Goal: Use online tool/utility: Utilize a website feature to perform a specific function

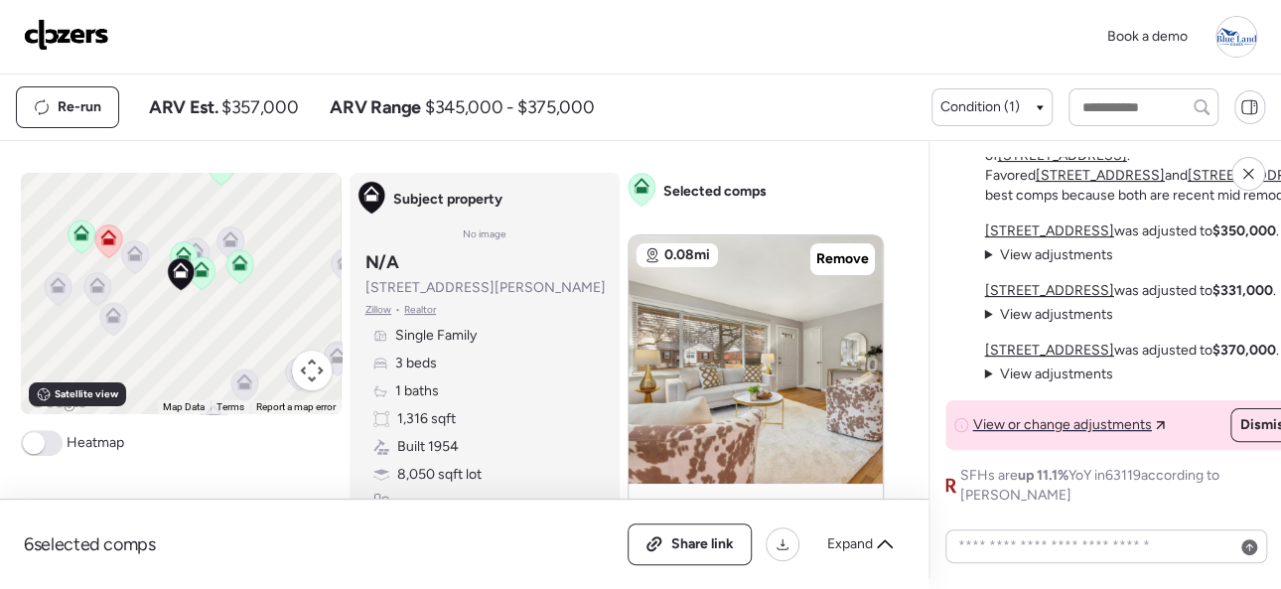
scroll to position [-397, 0]
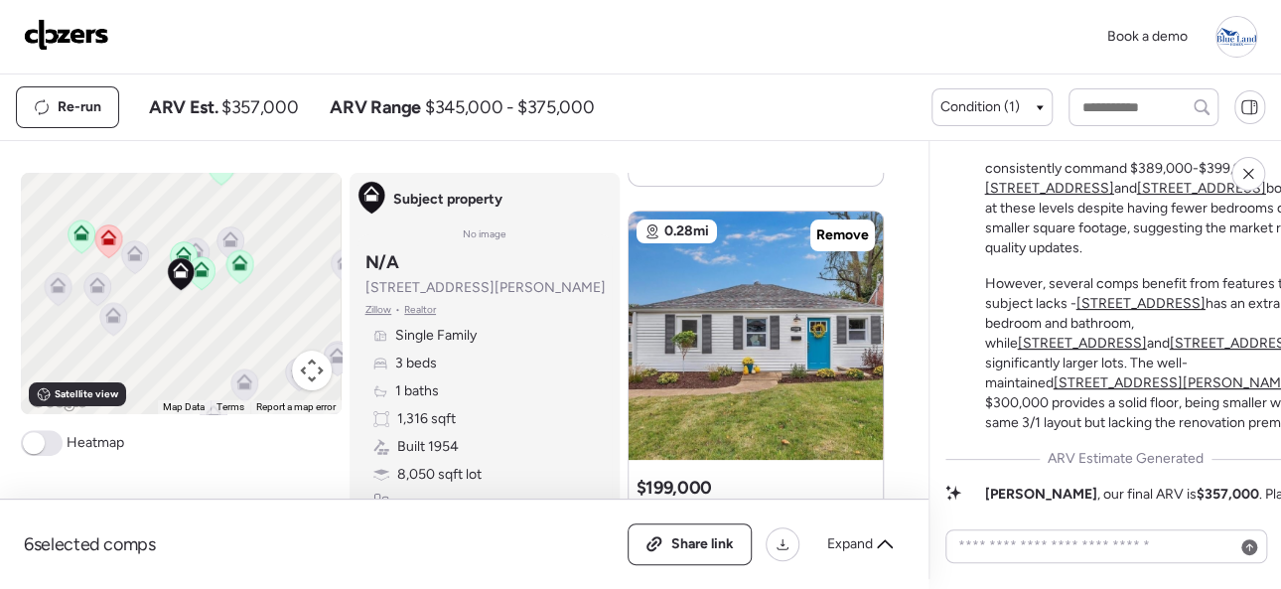
click at [39, 29] on img at bounding box center [66, 35] width 85 height 32
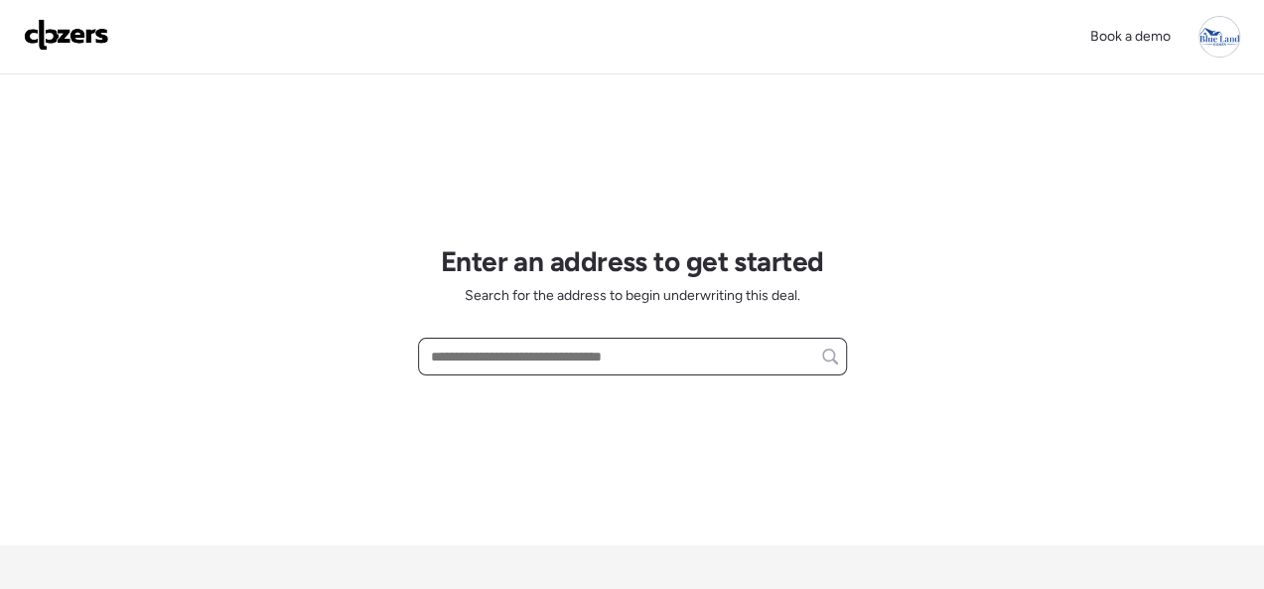
click at [496, 360] on input "text" at bounding box center [632, 357] width 411 height 28
paste input "**********"
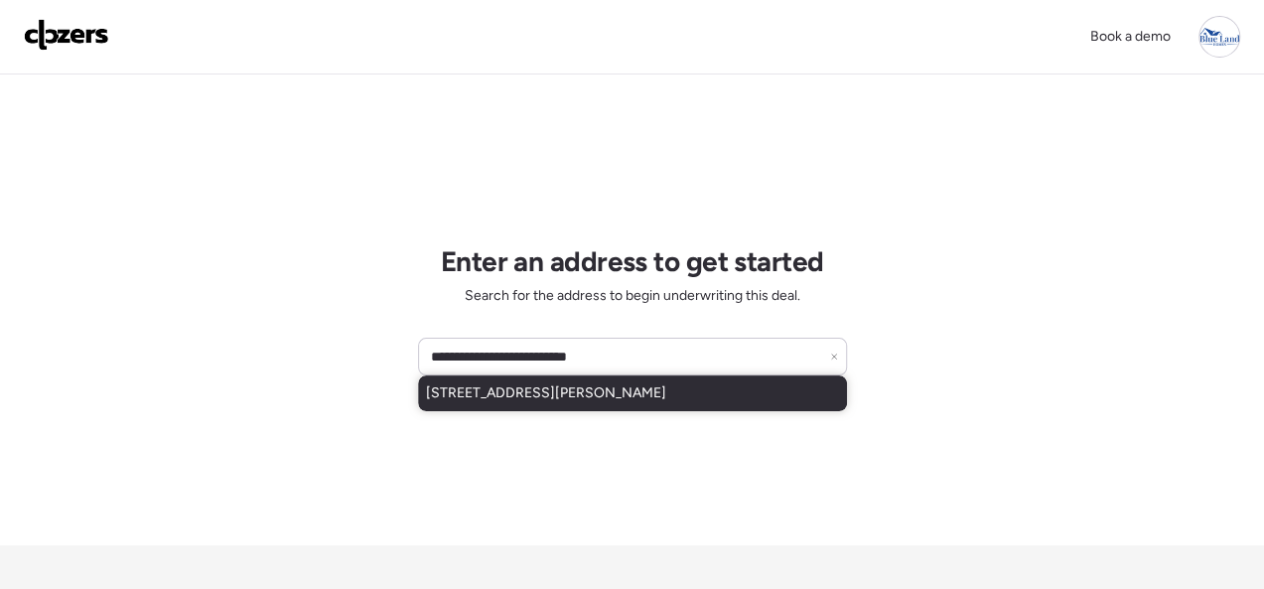
click at [448, 401] on span "4314 Metarus Dr, Florissant, MO, 63033" at bounding box center [546, 393] width 240 height 20
type input "**********"
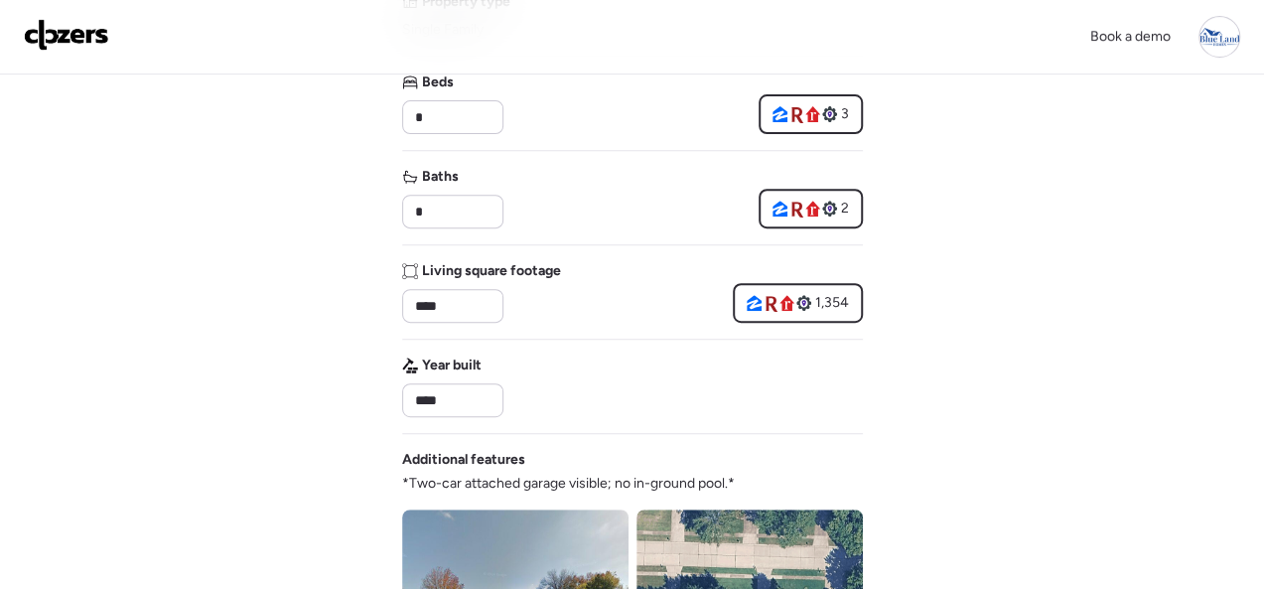
scroll to position [298, 0]
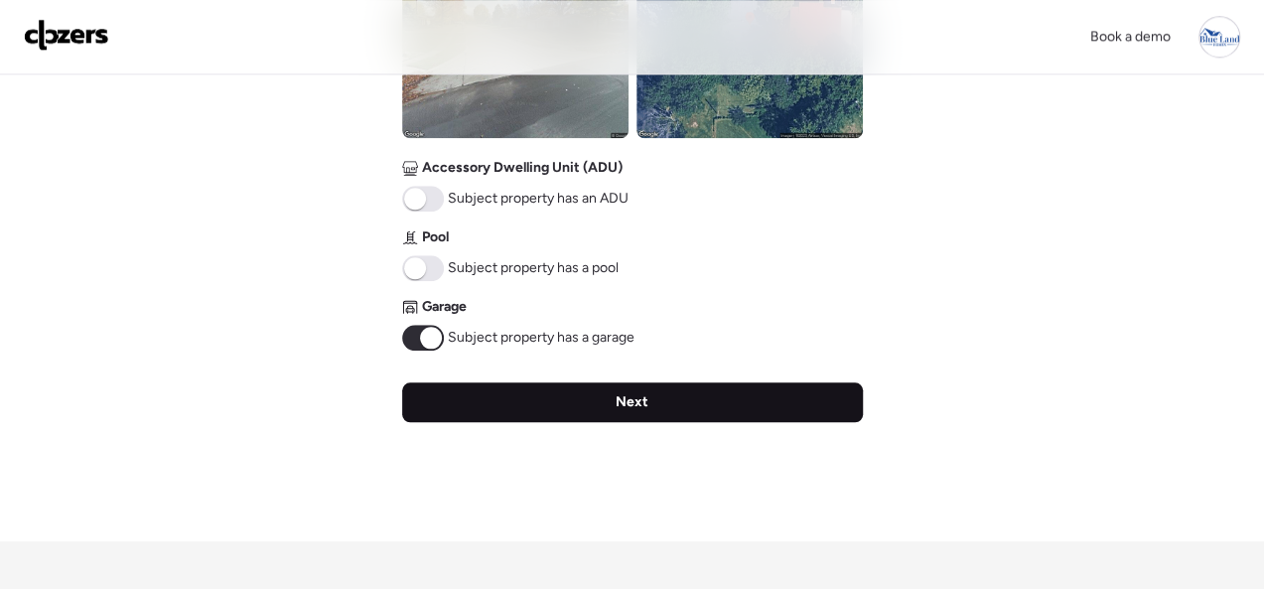
click at [632, 401] on span "Next" at bounding box center [632, 402] width 33 height 20
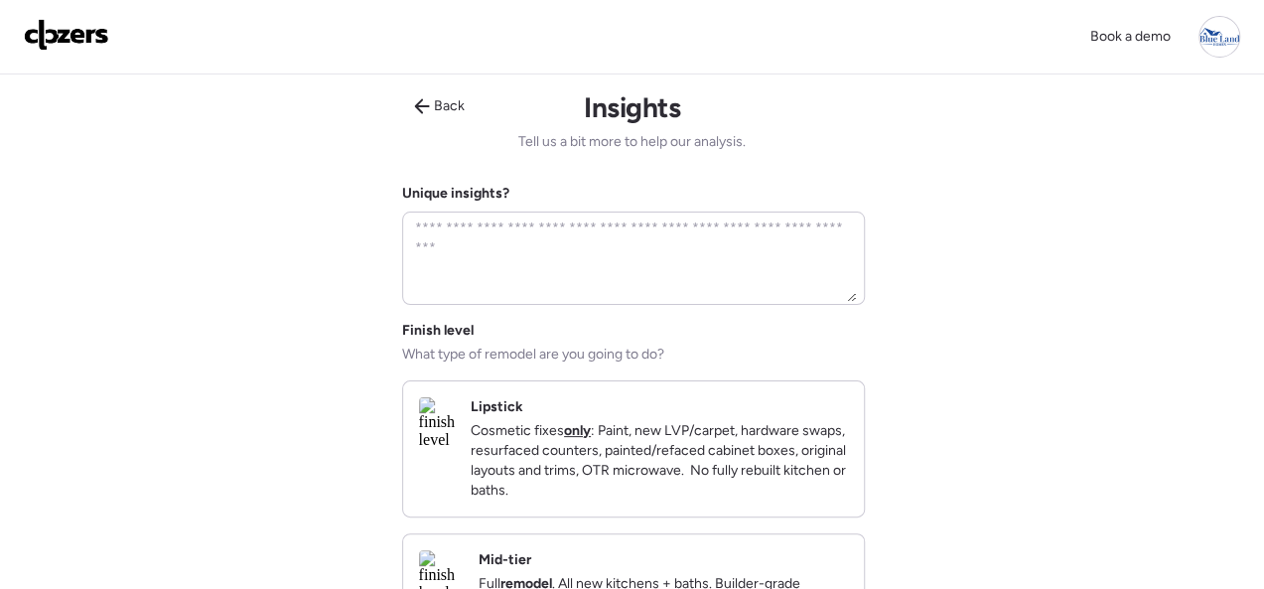
scroll to position [0, 0]
click at [812, 386] on div "Lipstick Cosmetic fixes only : Paint, new LVP/carpet, hardware swaps, resurface…" at bounding box center [633, 448] width 461 height 135
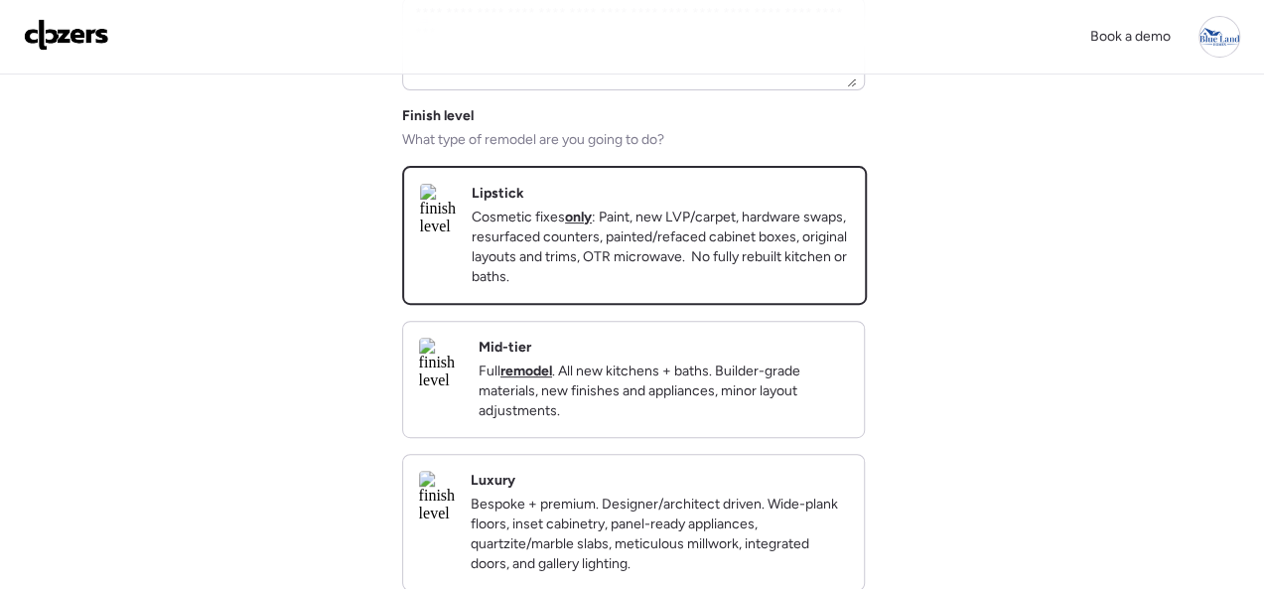
scroll to position [496, 0]
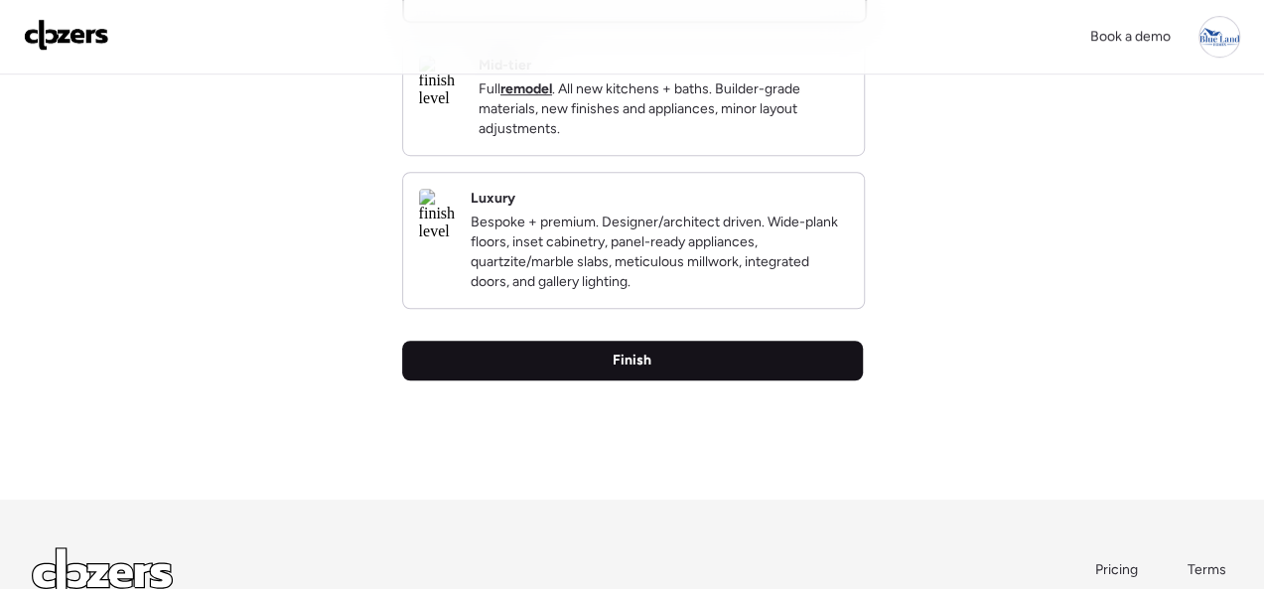
click at [656, 380] on div "Finish" at bounding box center [632, 361] width 461 height 40
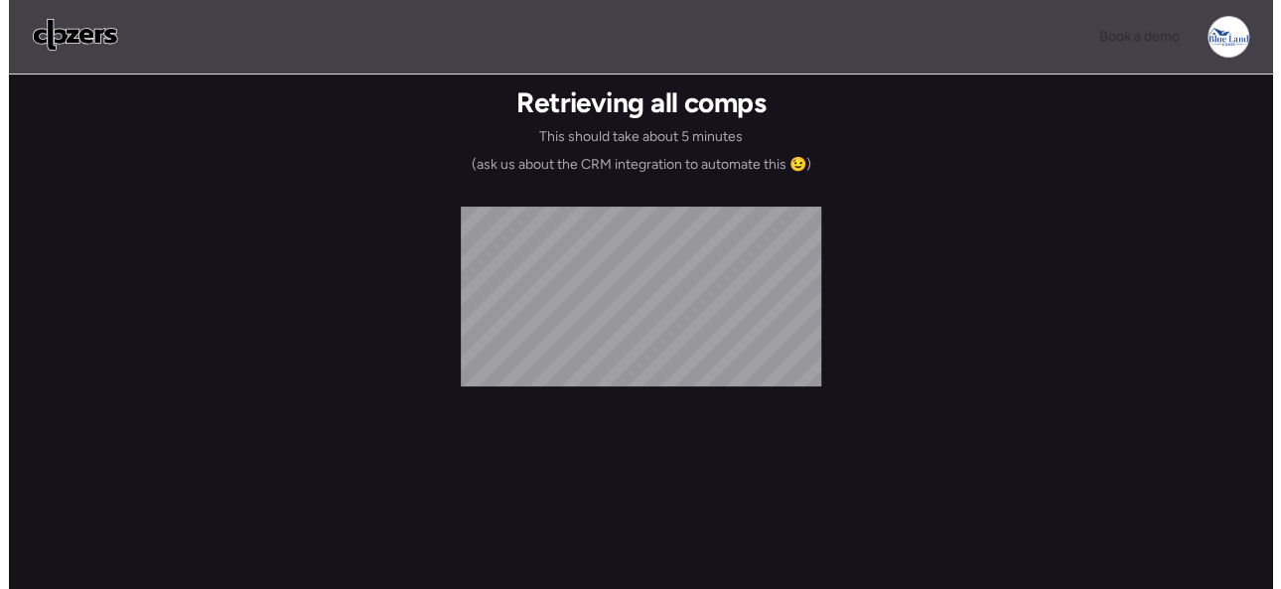
scroll to position [0, 0]
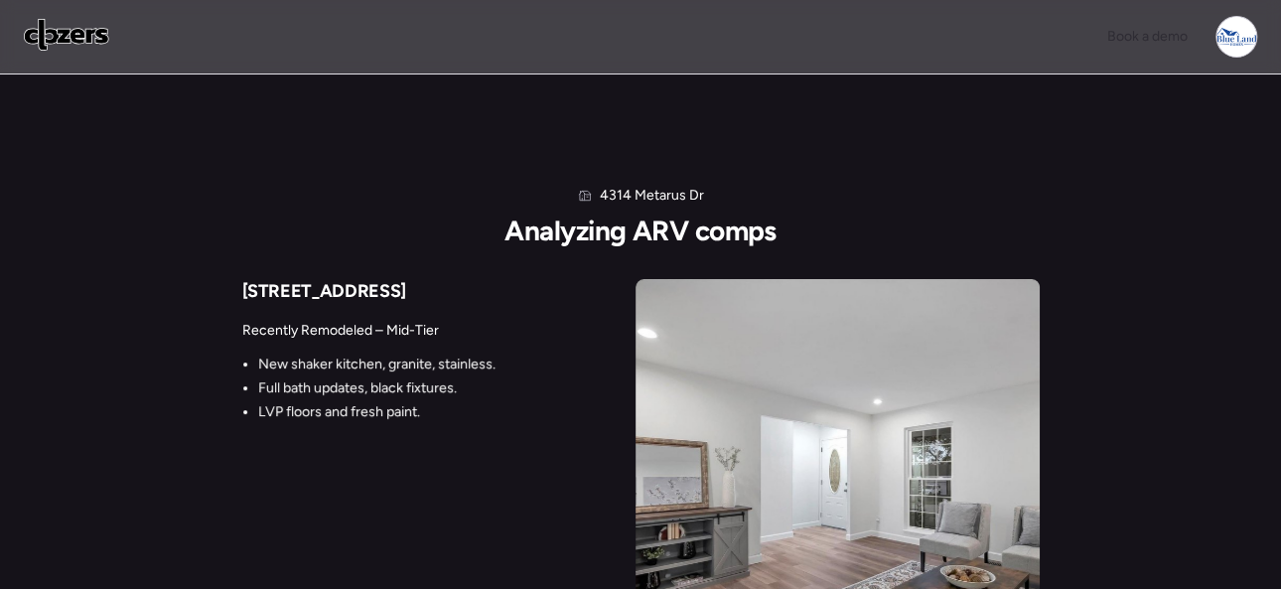
click at [993, 145] on div "4314 Metarus Dr Analyzing ARV comps 12082 Cato Dr Recently Remodeled – Mid-Tier…" at bounding box center [640, 394] width 1281 height 640
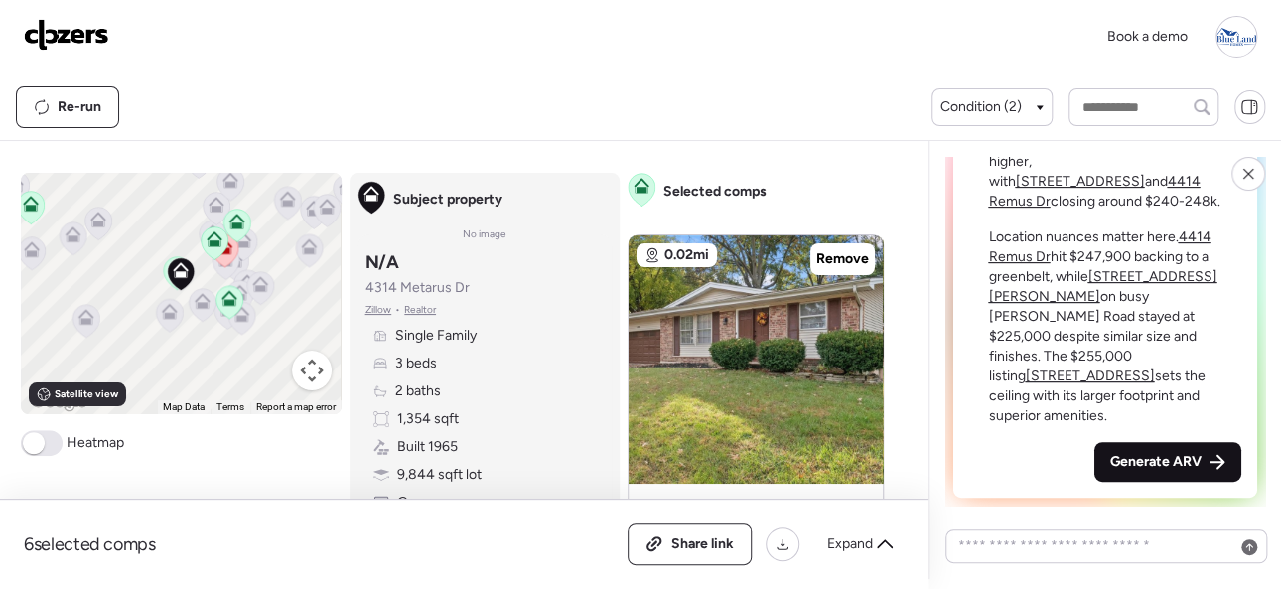
click at [1151, 468] on span "Generate ARV" at bounding box center [1155, 462] width 91 height 20
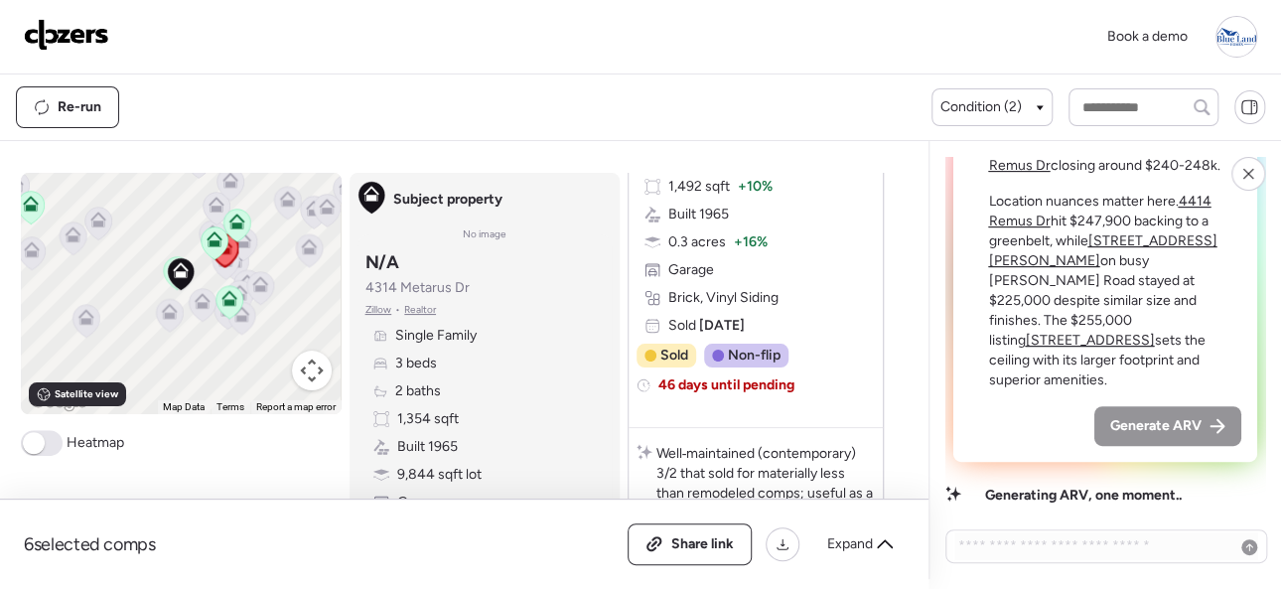
scroll to position [496, 0]
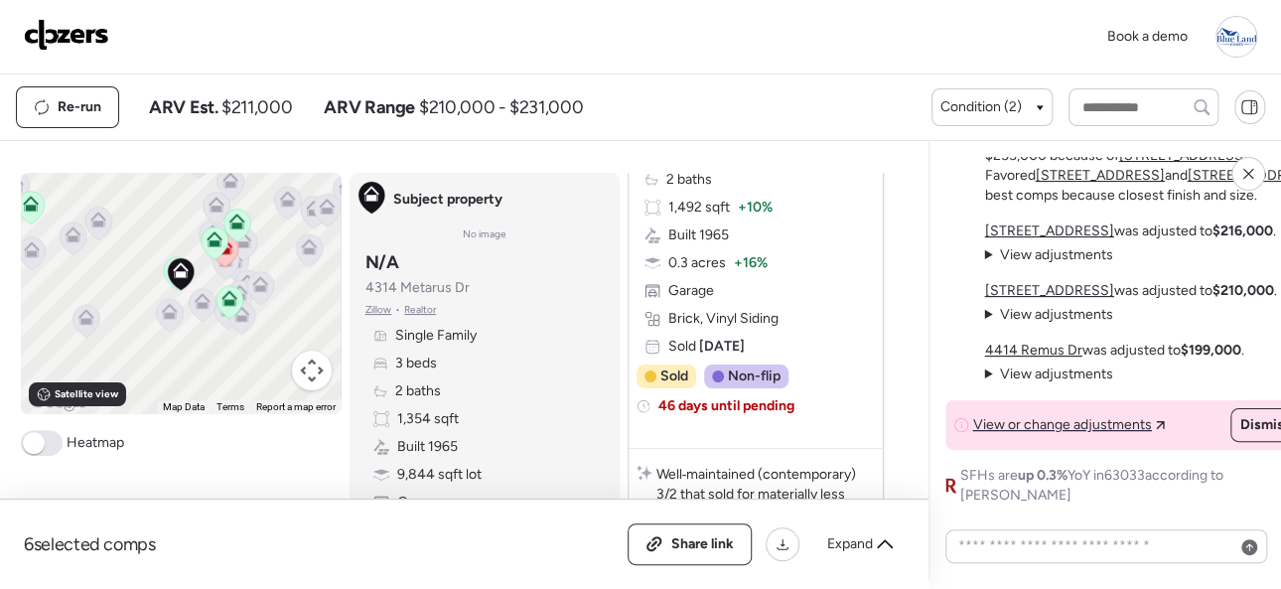
click at [69, 24] on img at bounding box center [66, 35] width 85 height 32
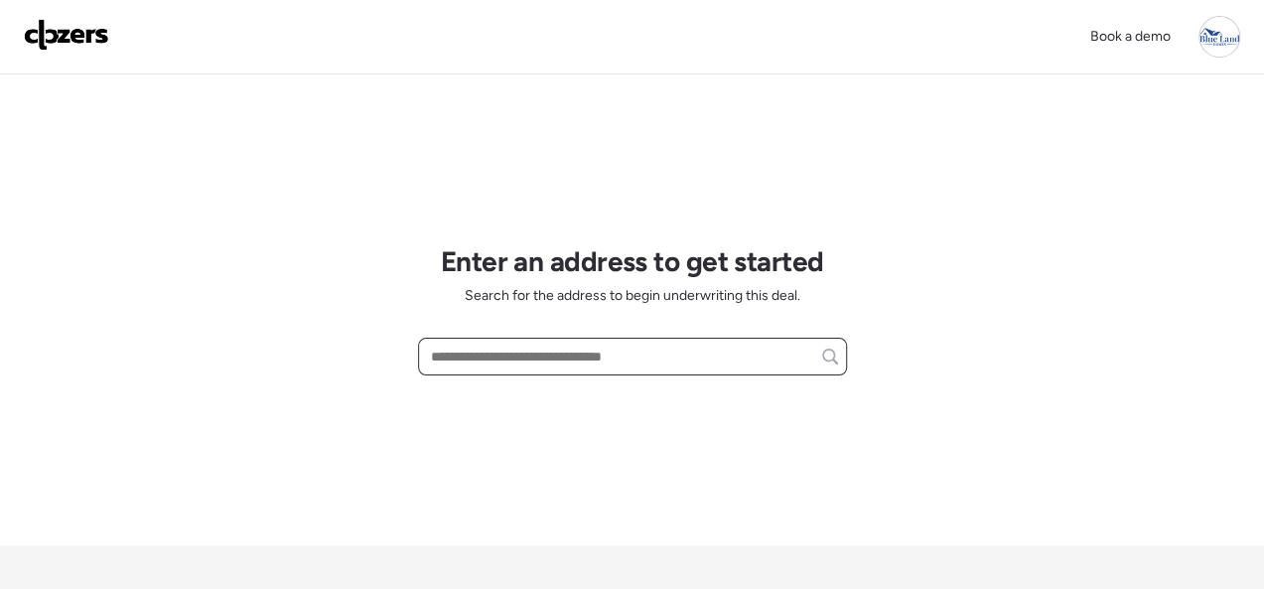
click at [483, 355] on input "text" at bounding box center [632, 357] width 411 height 28
paste input "**********"
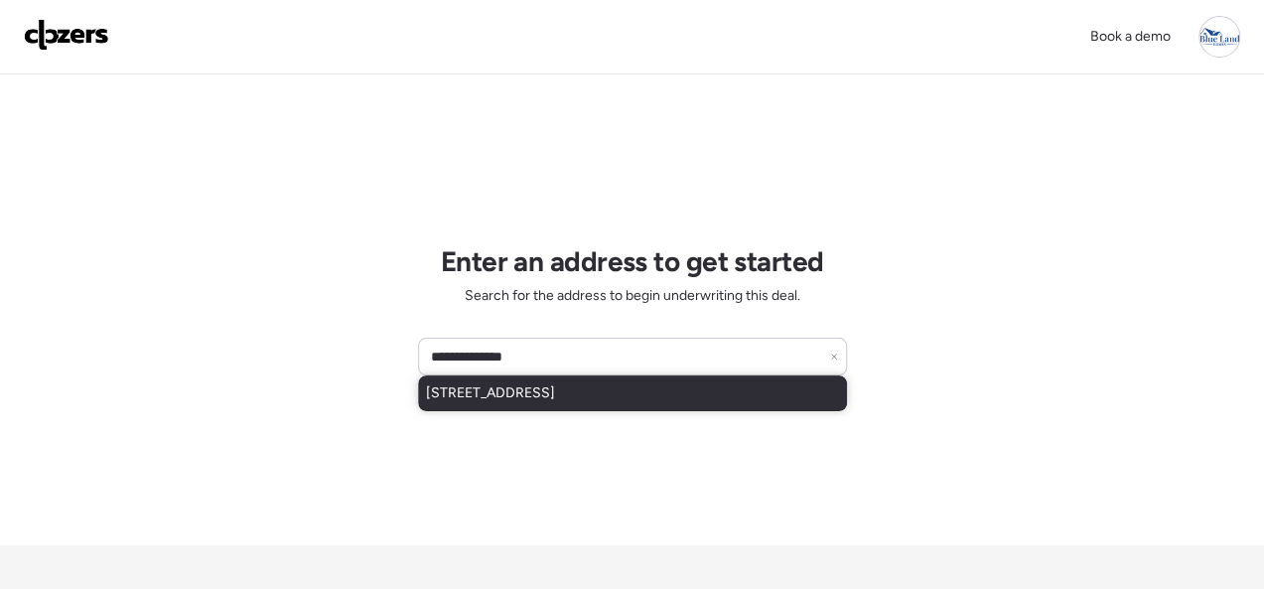
click at [566, 404] on div "[STREET_ADDRESS]" at bounding box center [632, 393] width 429 height 36
type input "**********"
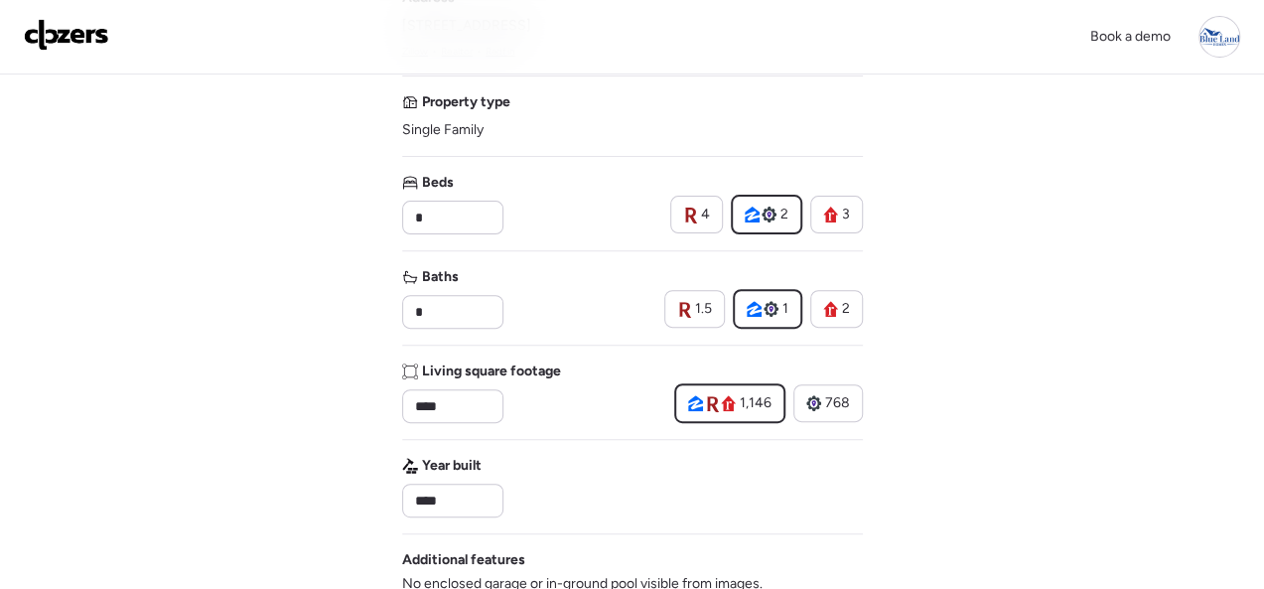
scroll to position [199, 0]
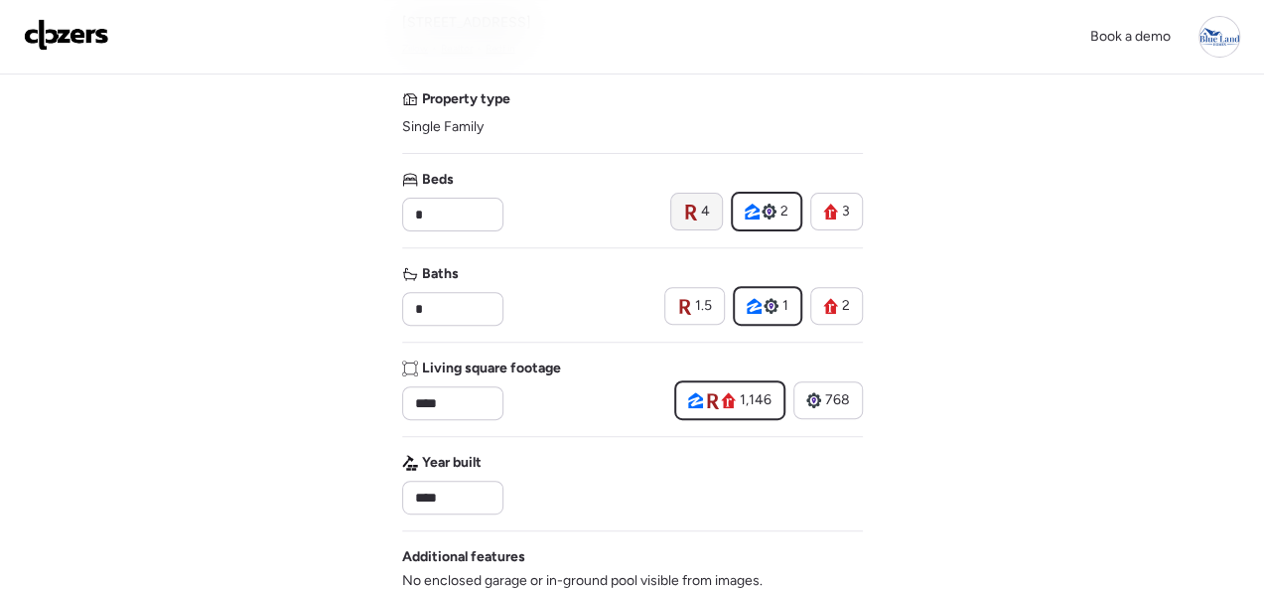
click at [702, 206] on span "4" at bounding box center [705, 212] width 9 height 20
type input "*"
click at [480, 300] on input "*" at bounding box center [452, 309] width 83 height 28
click at [473, 309] on input "*" at bounding box center [452, 309] width 83 height 28
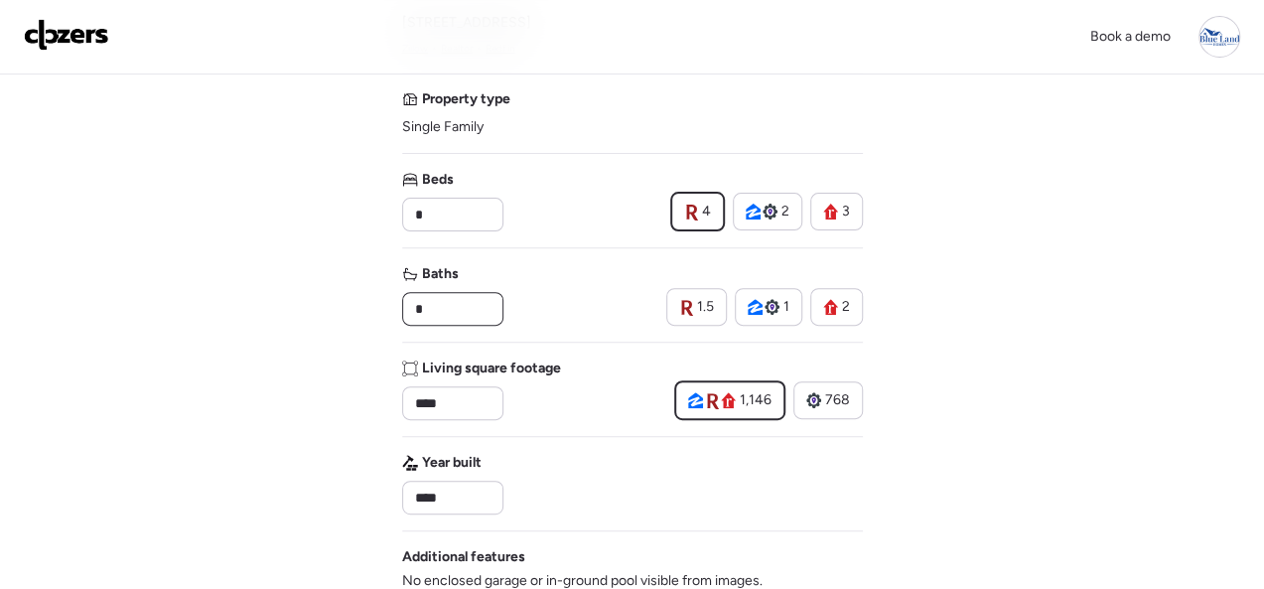
type input "*"
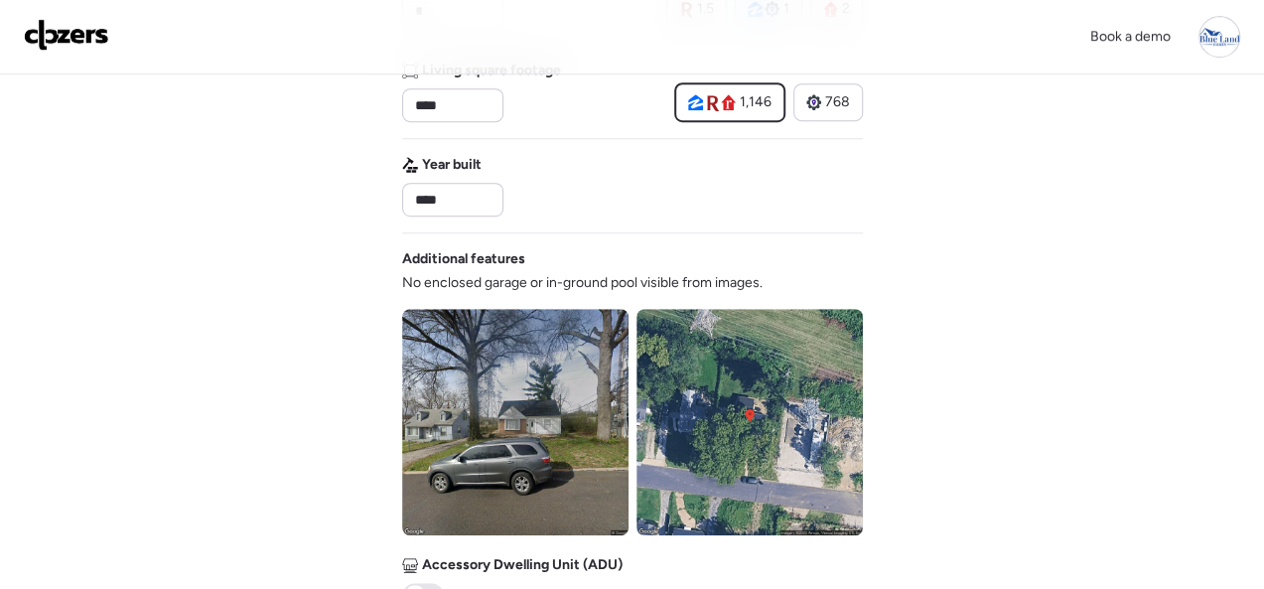
scroll to position [894, 0]
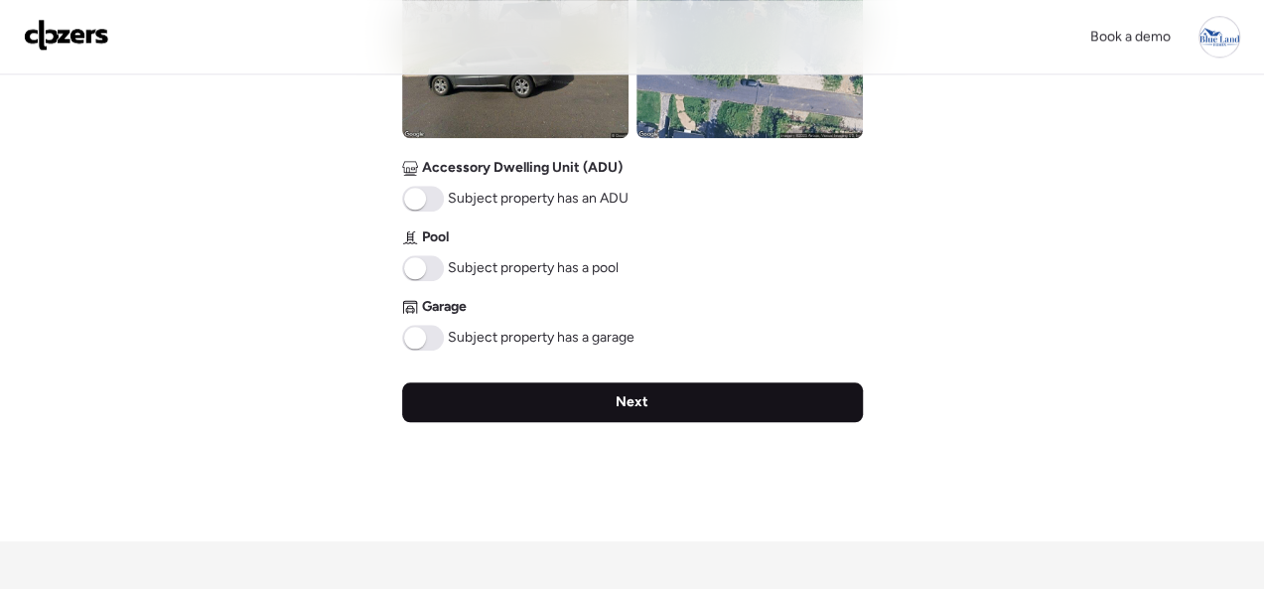
click at [627, 392] on span "Next" at bounding box center [632, 402] width 33 height 20
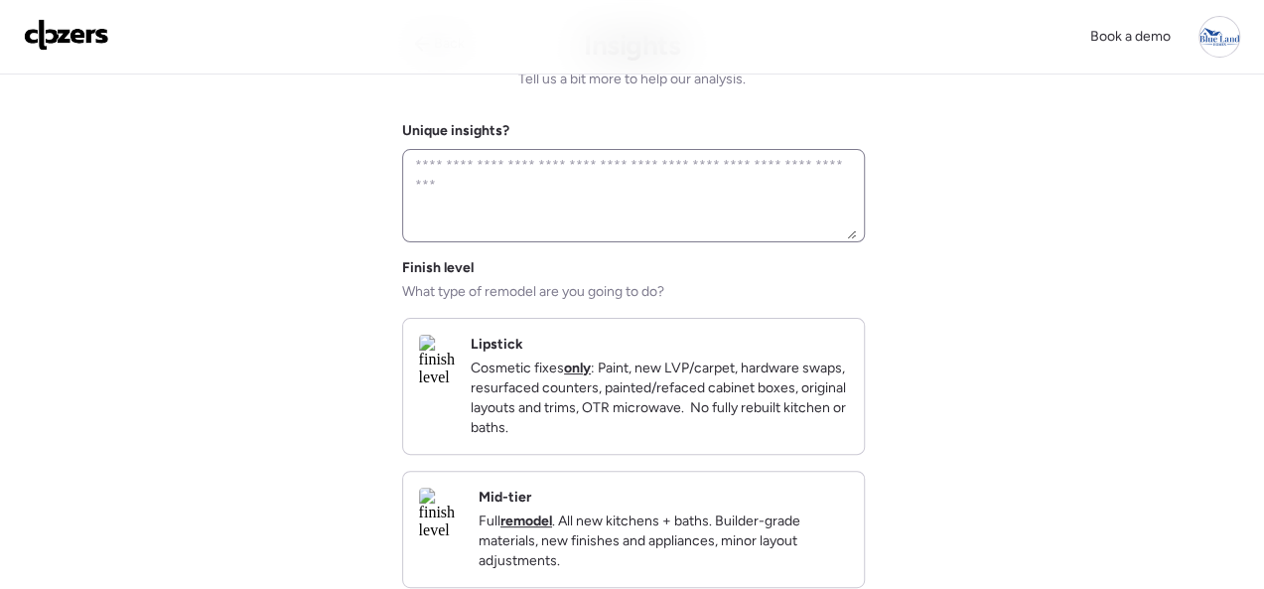
scroll to position [0, 0]
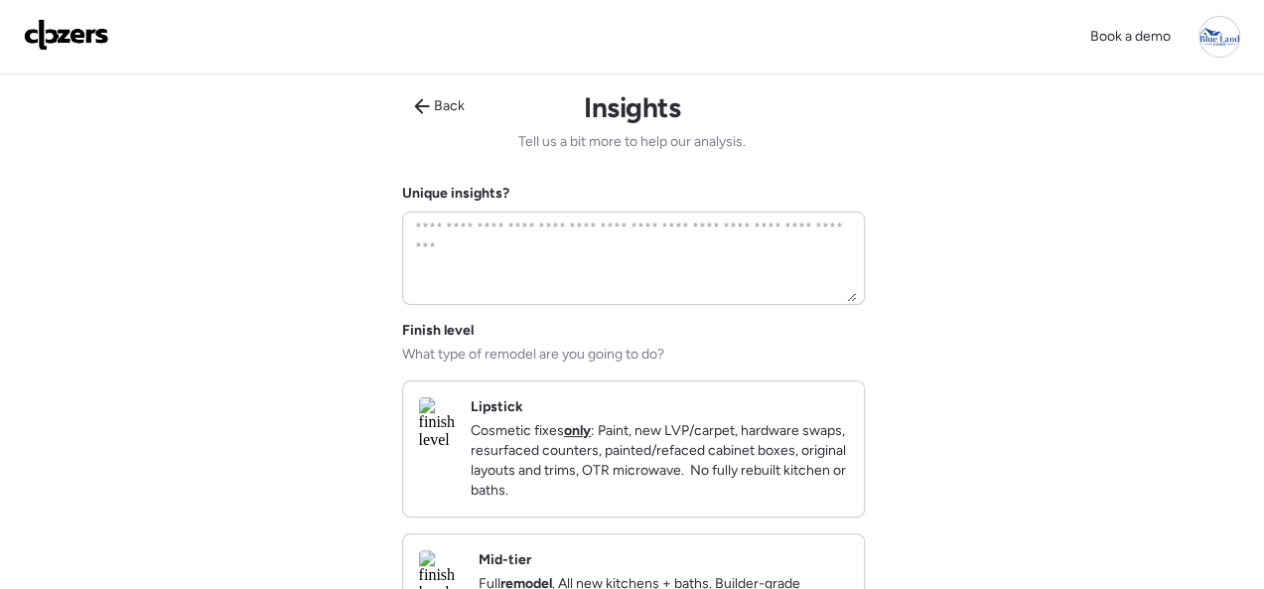
click at [731, 416] on div "Lipstick Cosmetic fixes only : Paint, new LVP/carpet, hardware swaps, resurface…" at bounding box center [659, 448] width 377 height 103
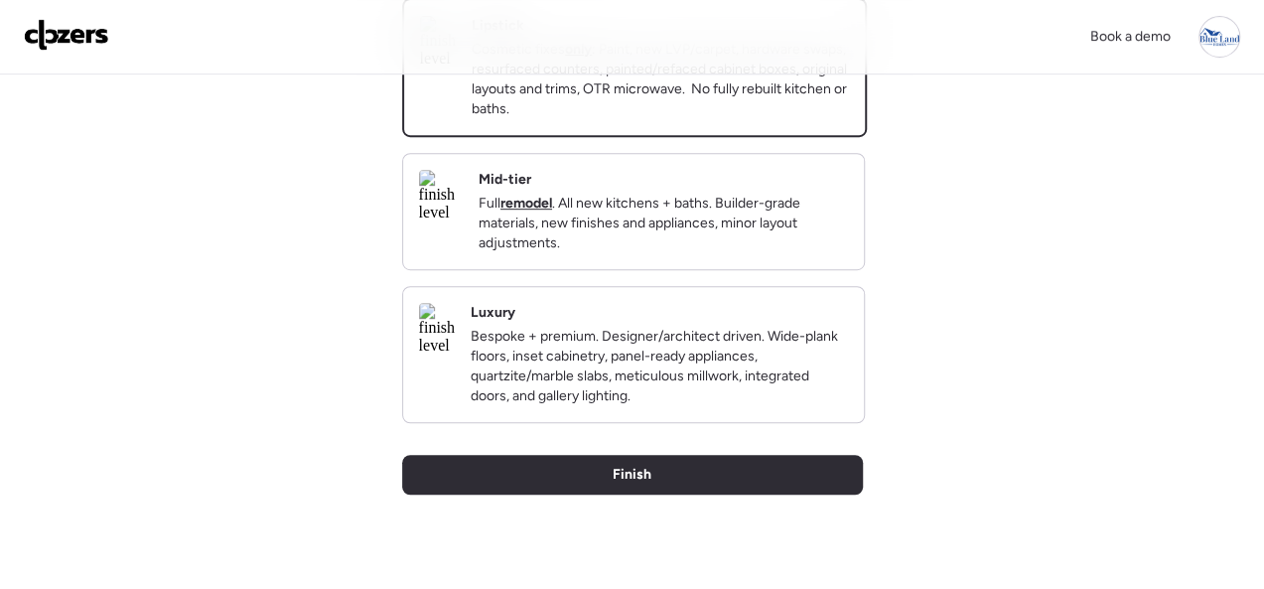
scroll to position [397, 0]
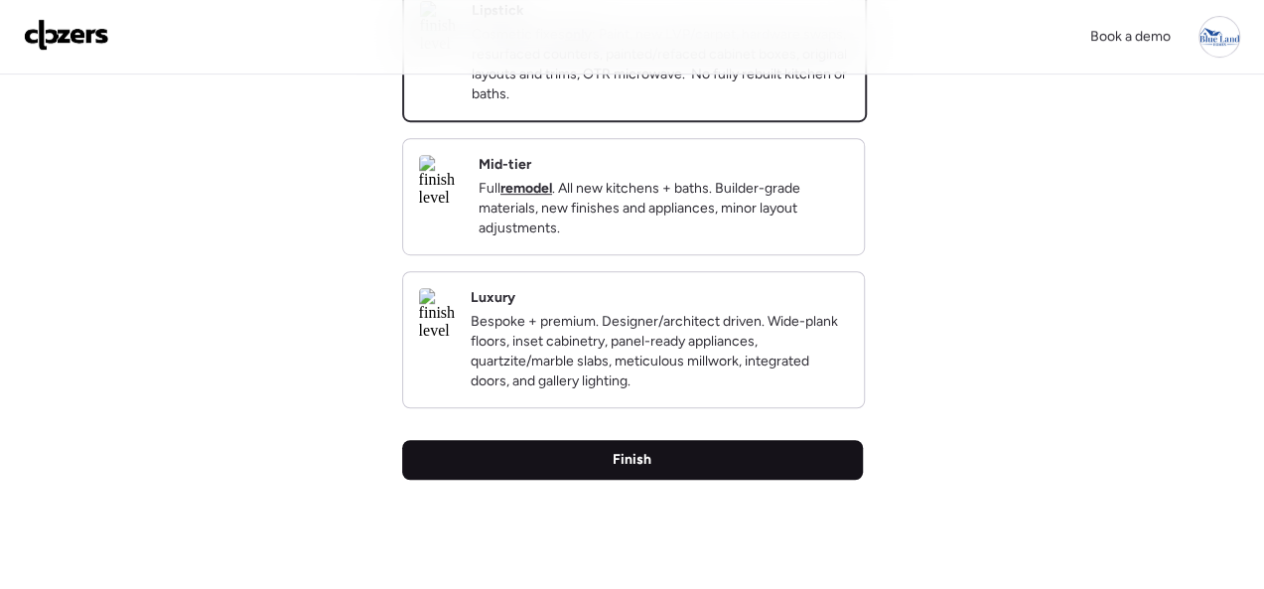
click at [655, 480] on div "Finish" at bounding box center [632, 460] width 461 height 40
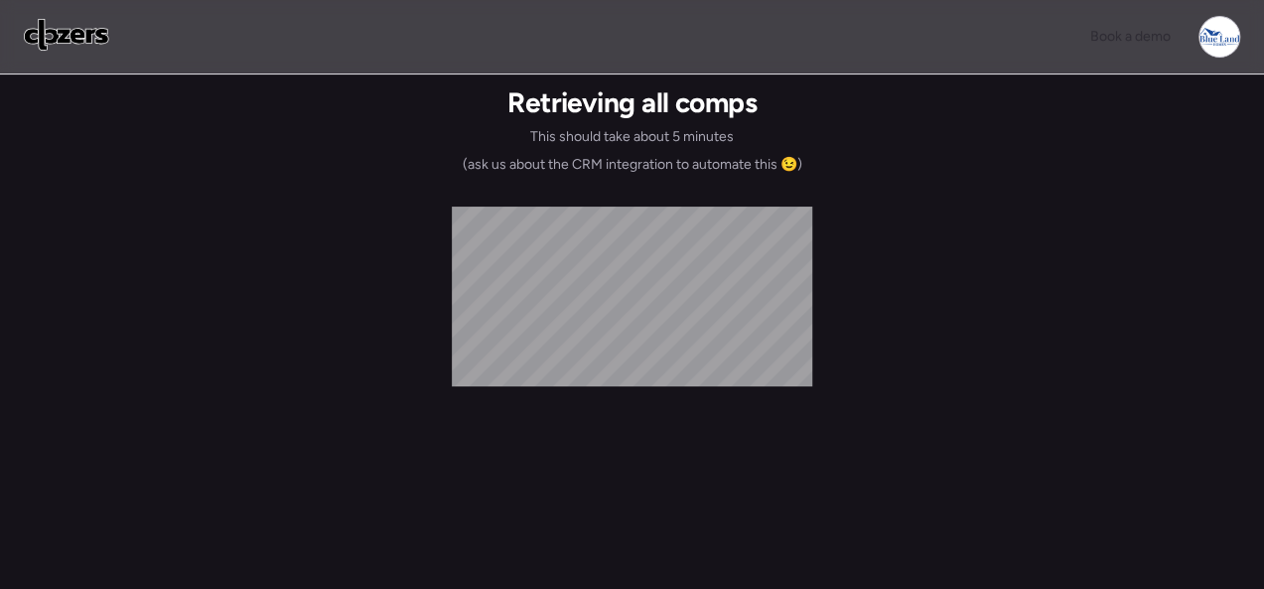
scroll to position [0, 0]
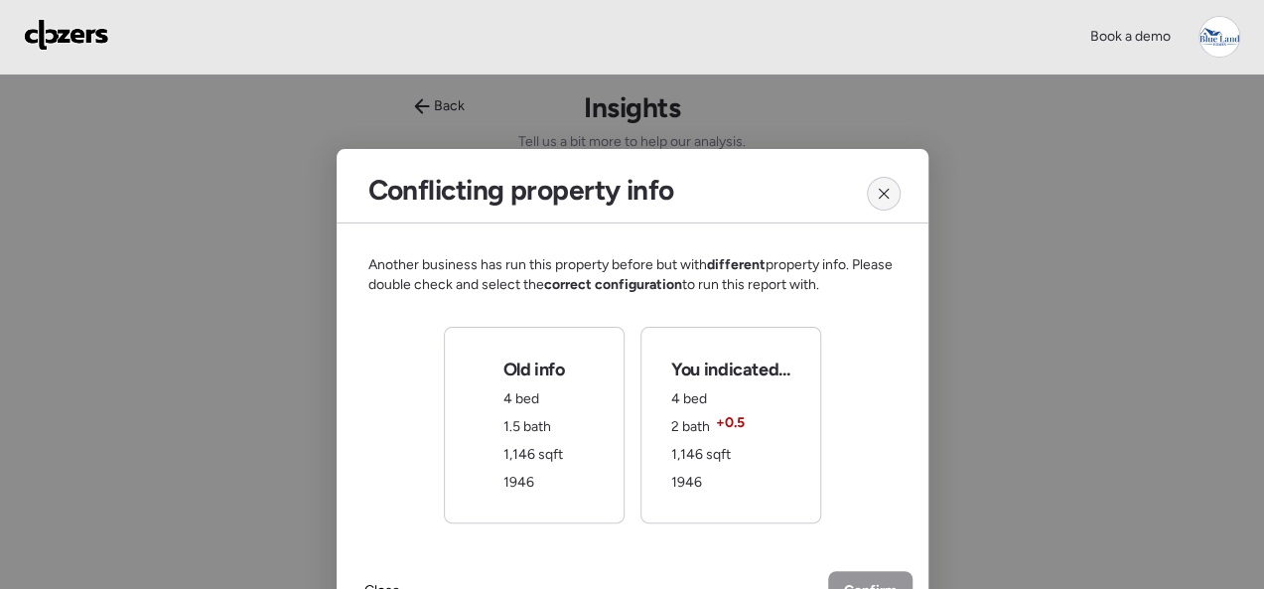
click at [887, 192] on icon at bounding box center [884, 194] width 16 height 16
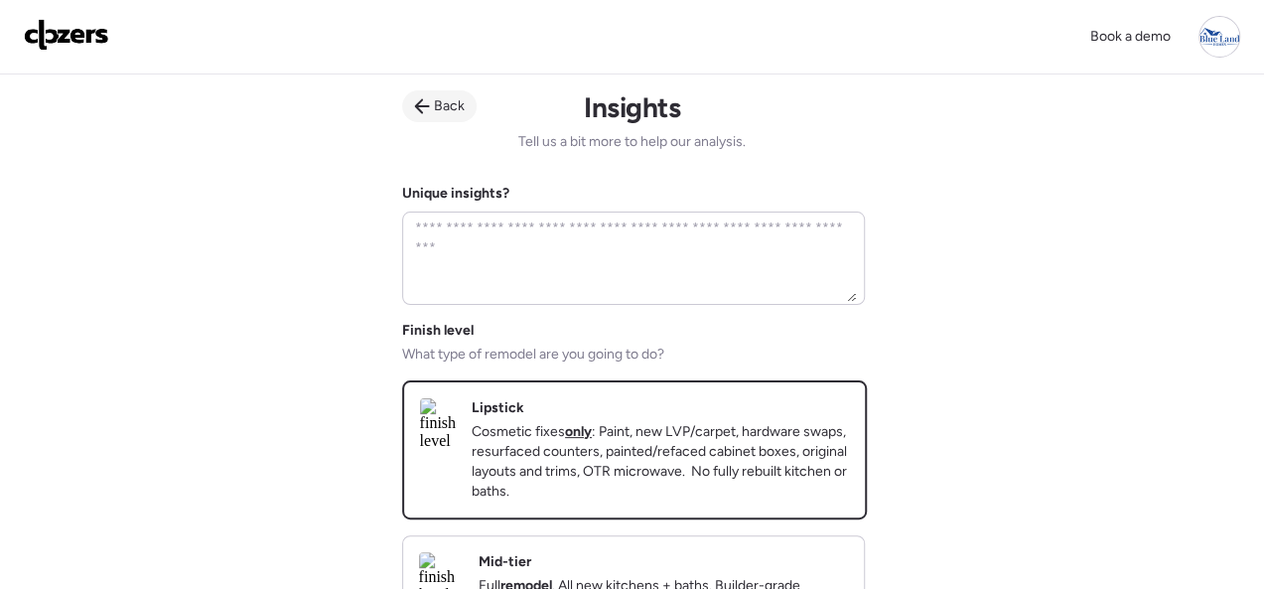
click at [415, 99] on icon at bounding box center [422, 106] width 16 height 16
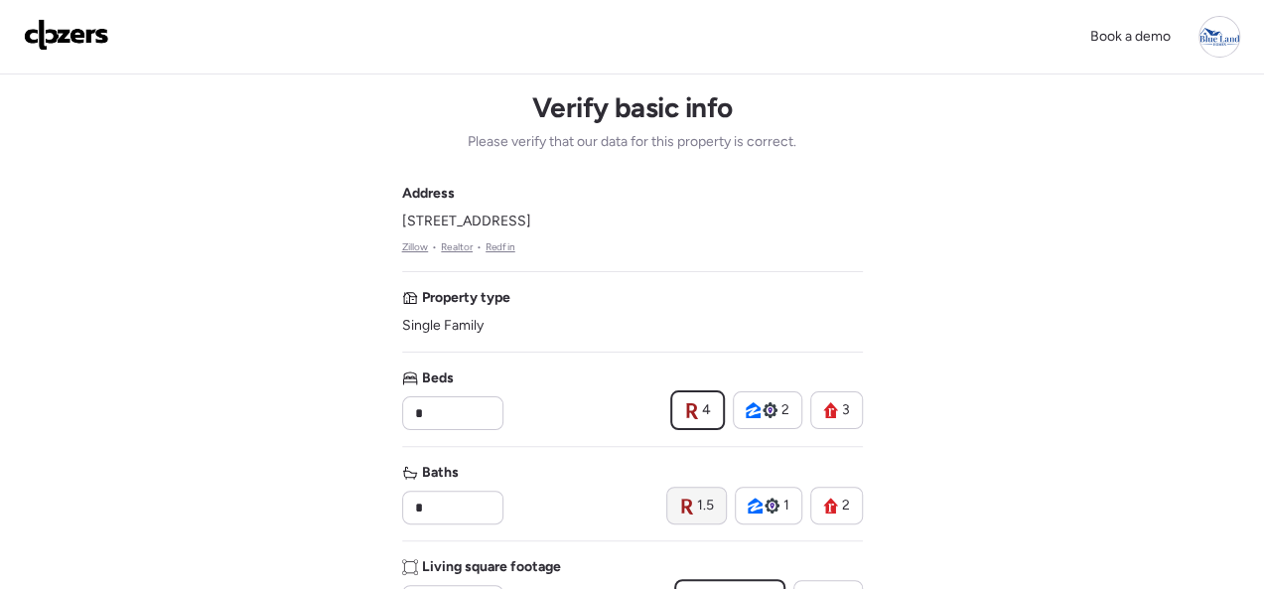
click at [695, 502] on div "1.5" at bounding box center [696, 505] width 35 height 20
type input "***"
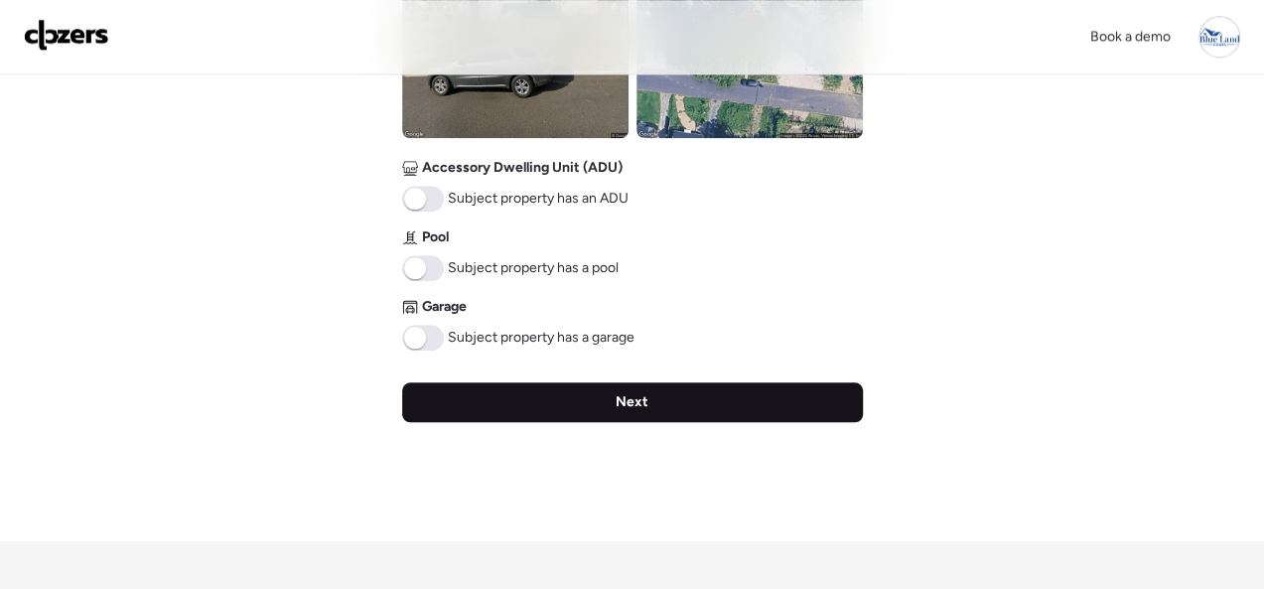
click at [628, 407] on span "Next" at bounding box center [632, 402] width 33 height 20
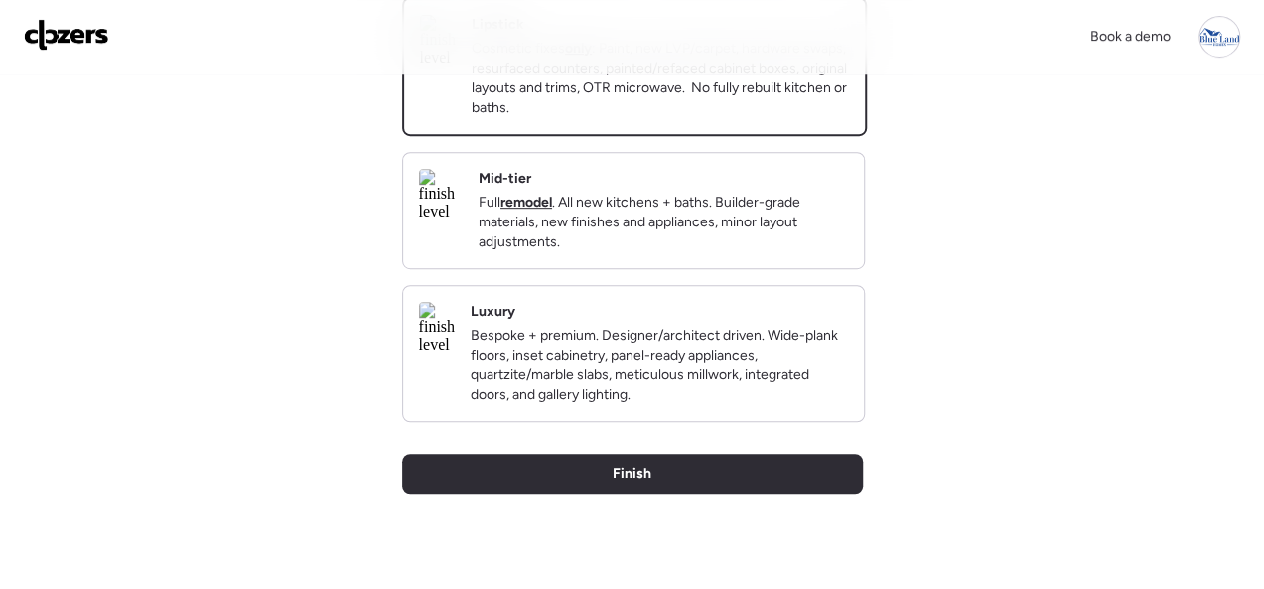
scroll to position [496, 0]
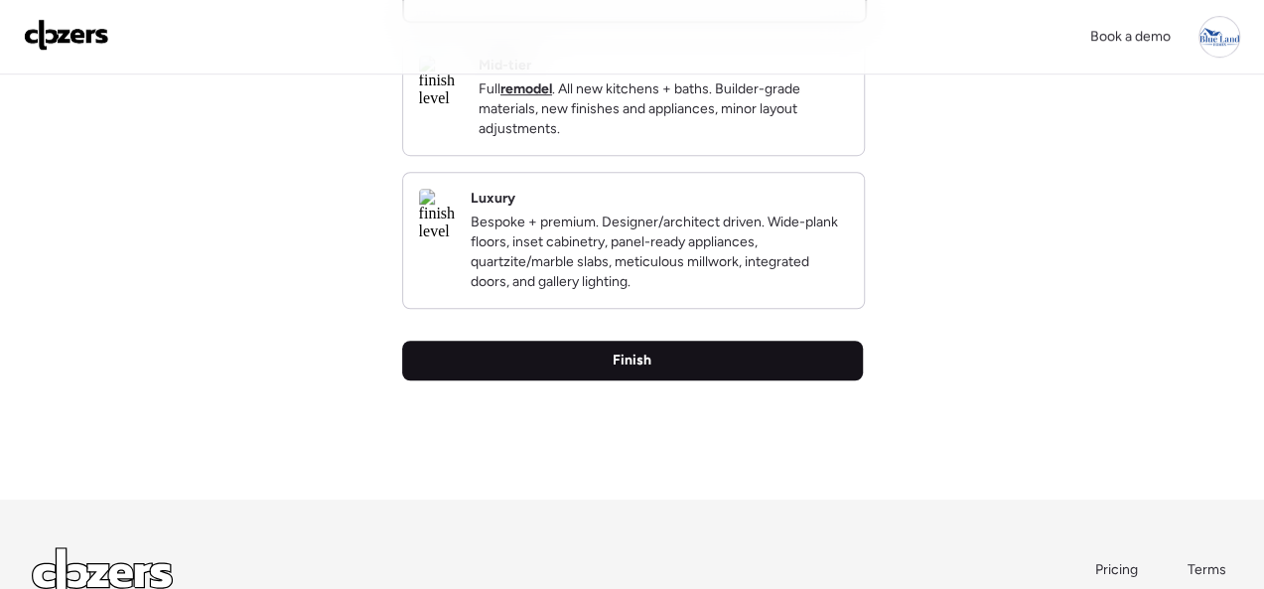
click at [625, 370] on span "Finish" at bounding box center [632, 360] width 39 height 20
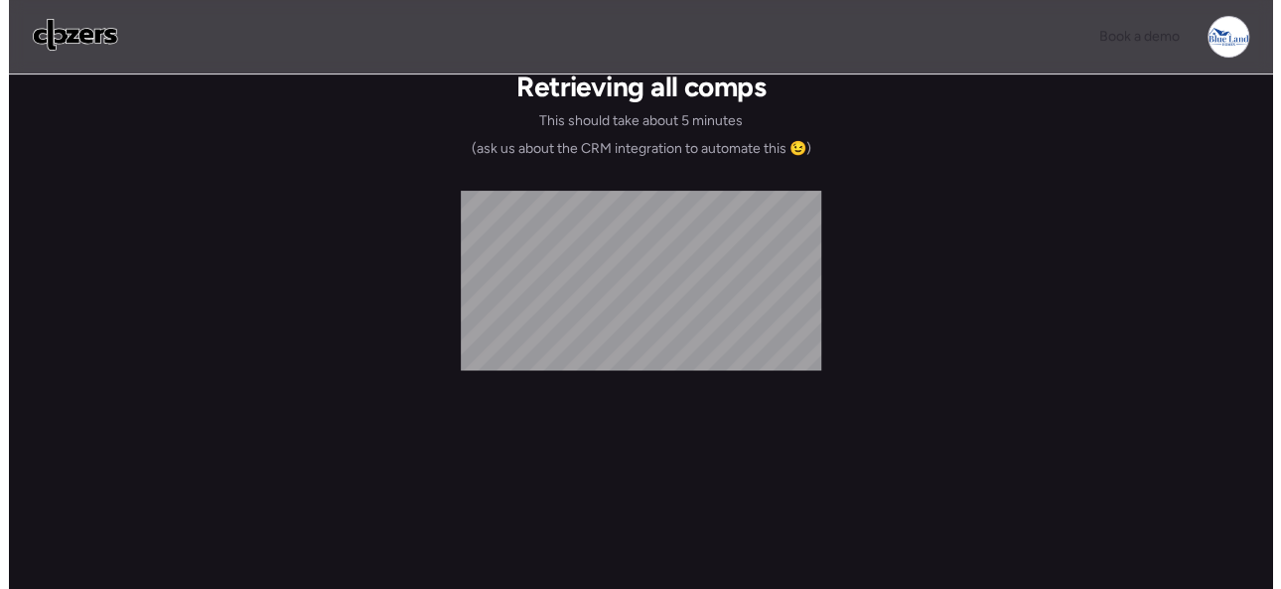
scroll to position [0, 0]
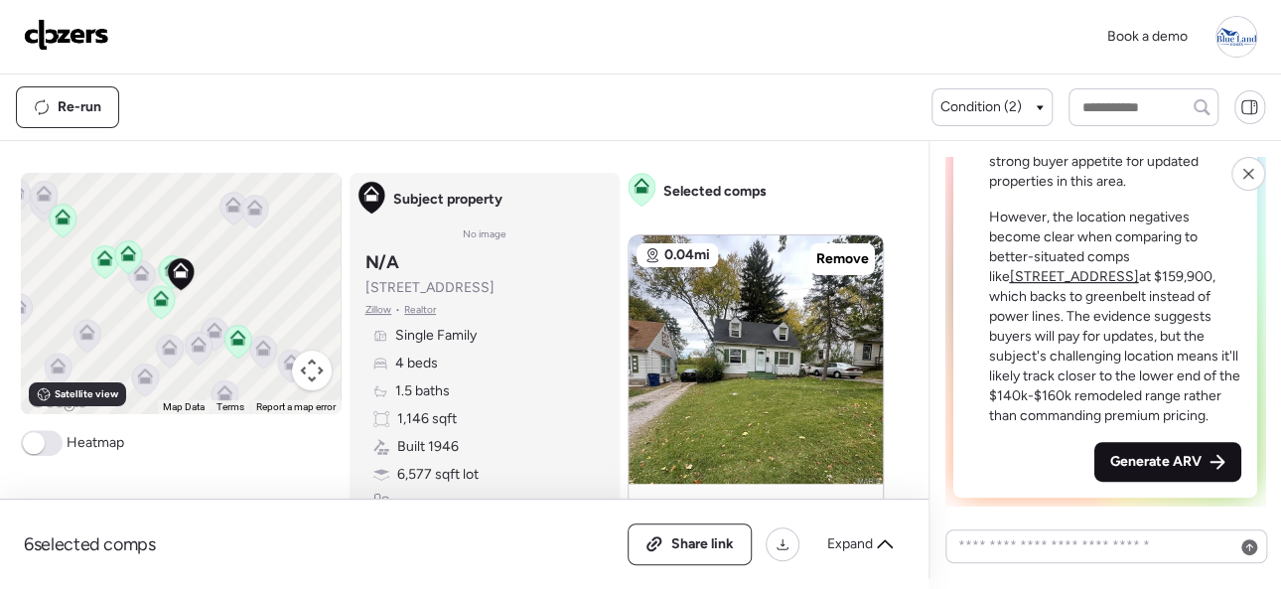
click at [1125, 455] on span "Generate ARV" at bounding box center [1155, 462] width 91 height 20
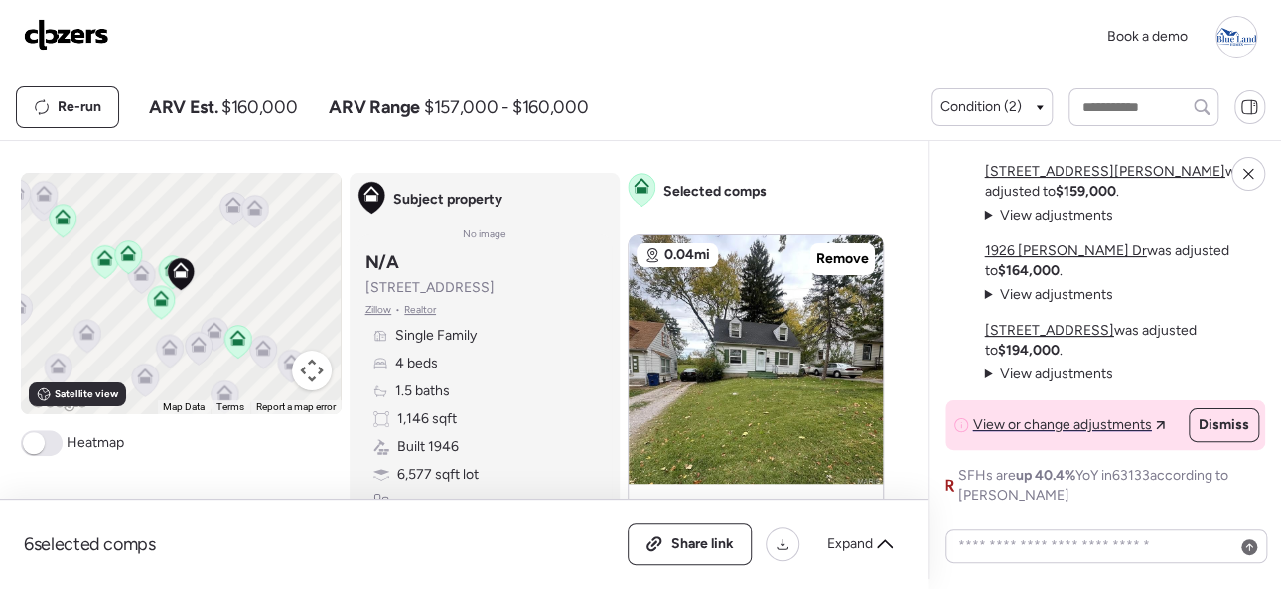
click at [94, 23] on img at bounding box center [66, 35] width 85 height 32
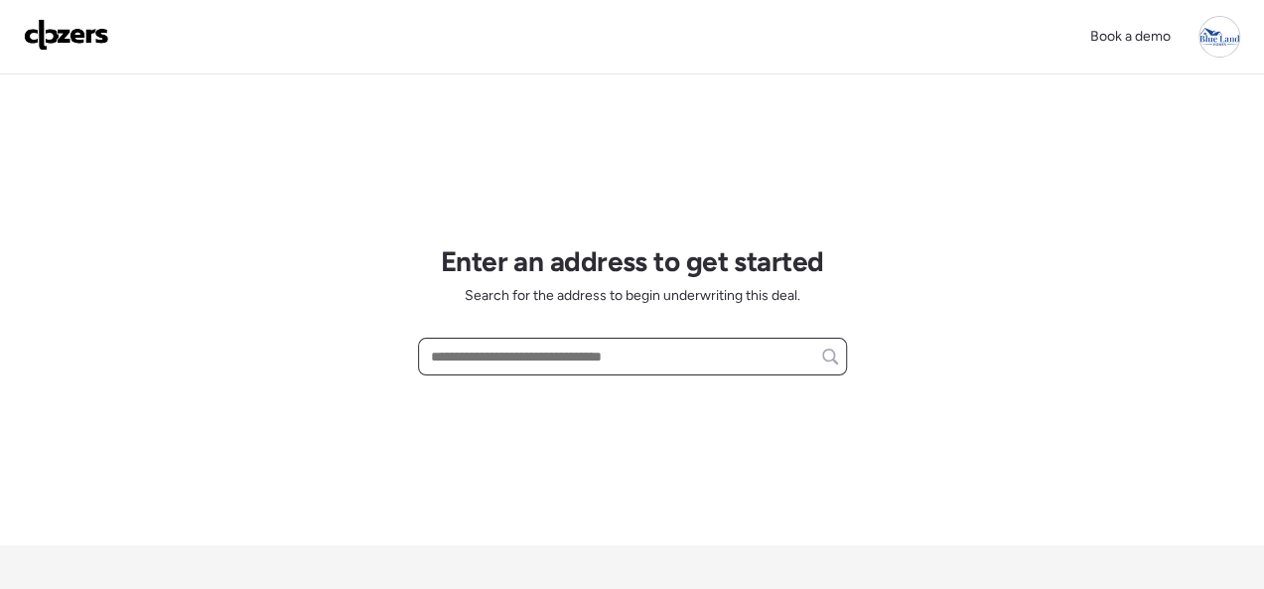
click at [453, 355] on input "text" at bounding box center [632, 357] width 411 height 28
paste input "**********"
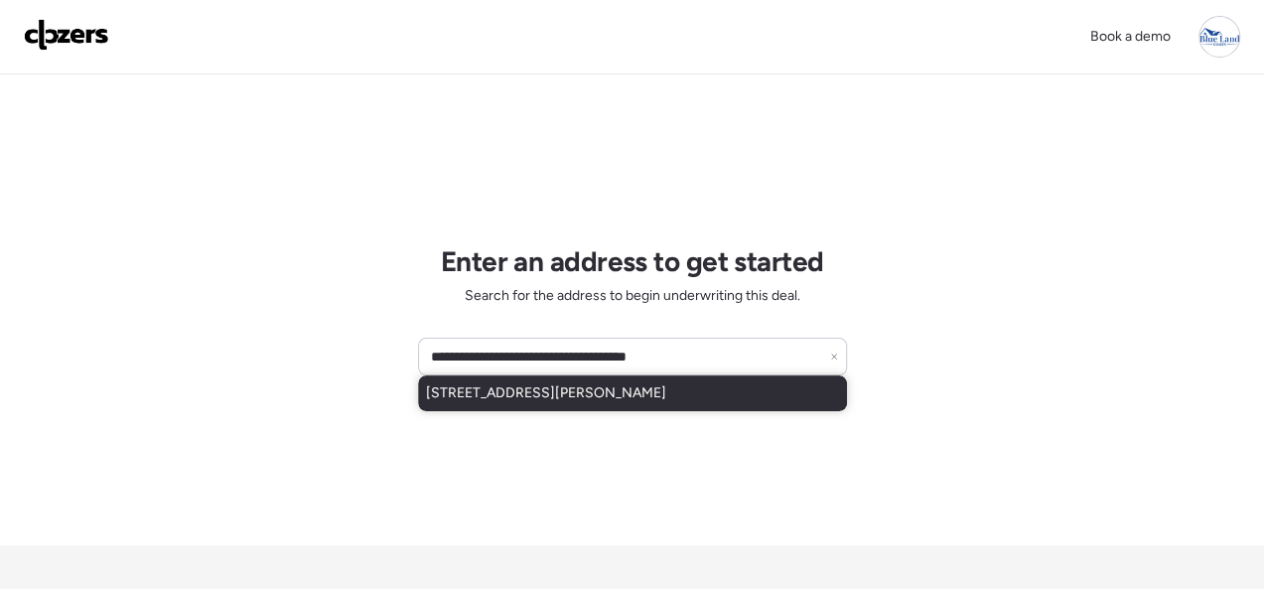
click at [463, 406] on div "10028 Stimson Dr, Saint Louis, MO, 63137" at bounding box center [632, 393] width 429 height 36
type input "**********"
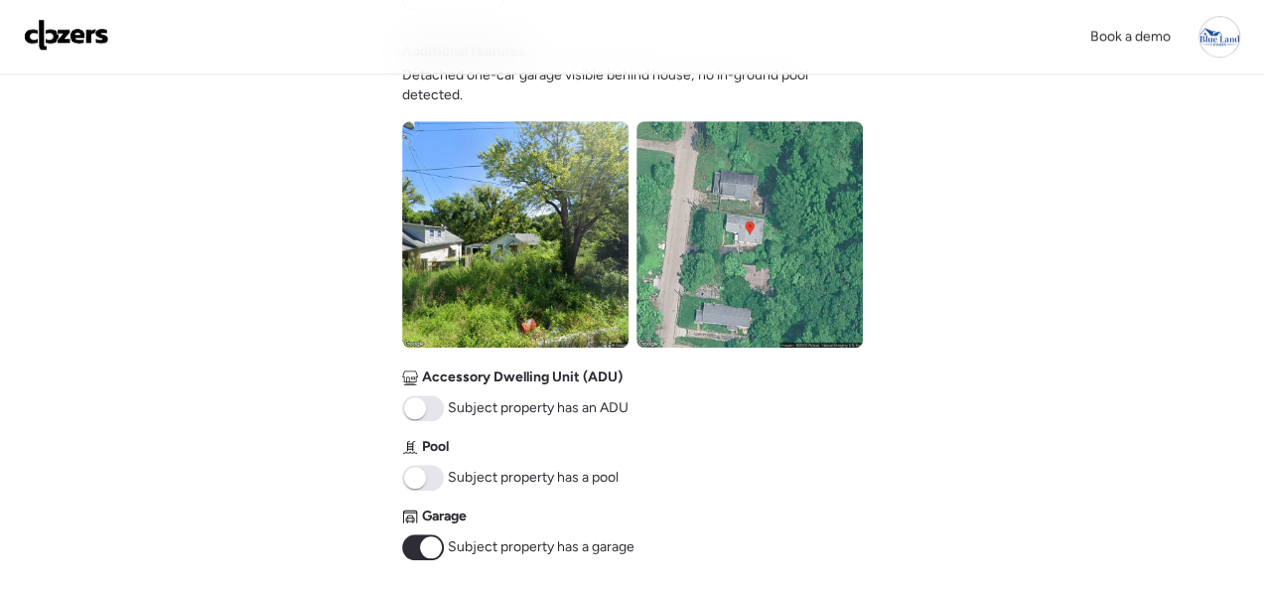
scroll to position [894, 0]
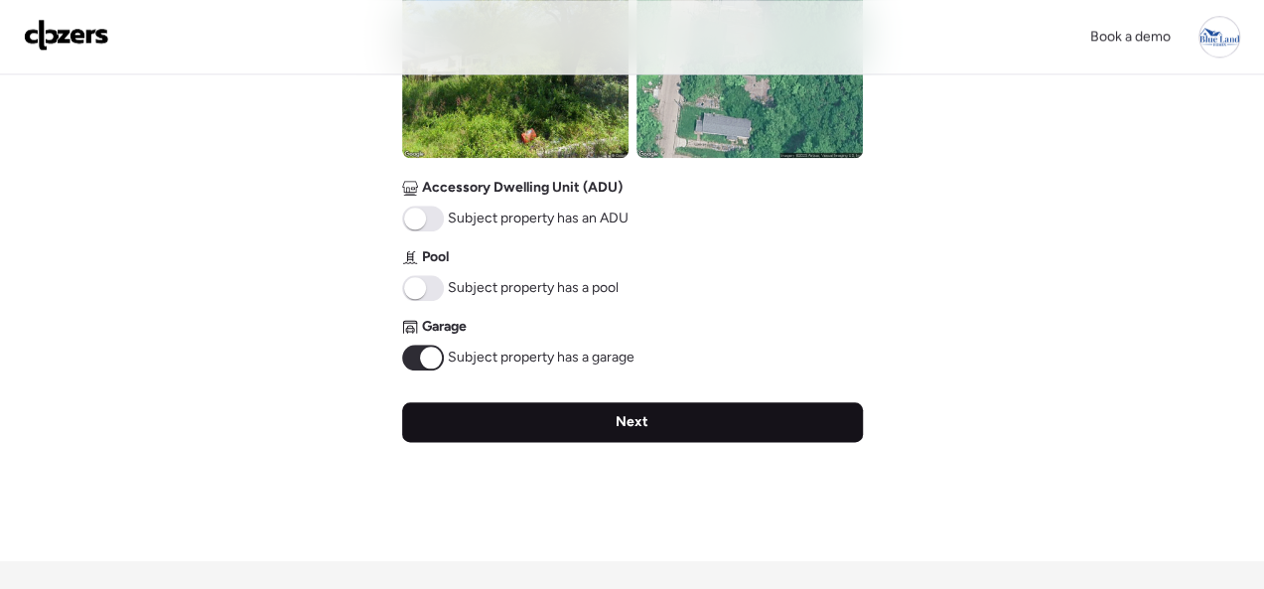
click at [618, 423] on span "Next" at bounding box center [632, 422] width 33 height 20
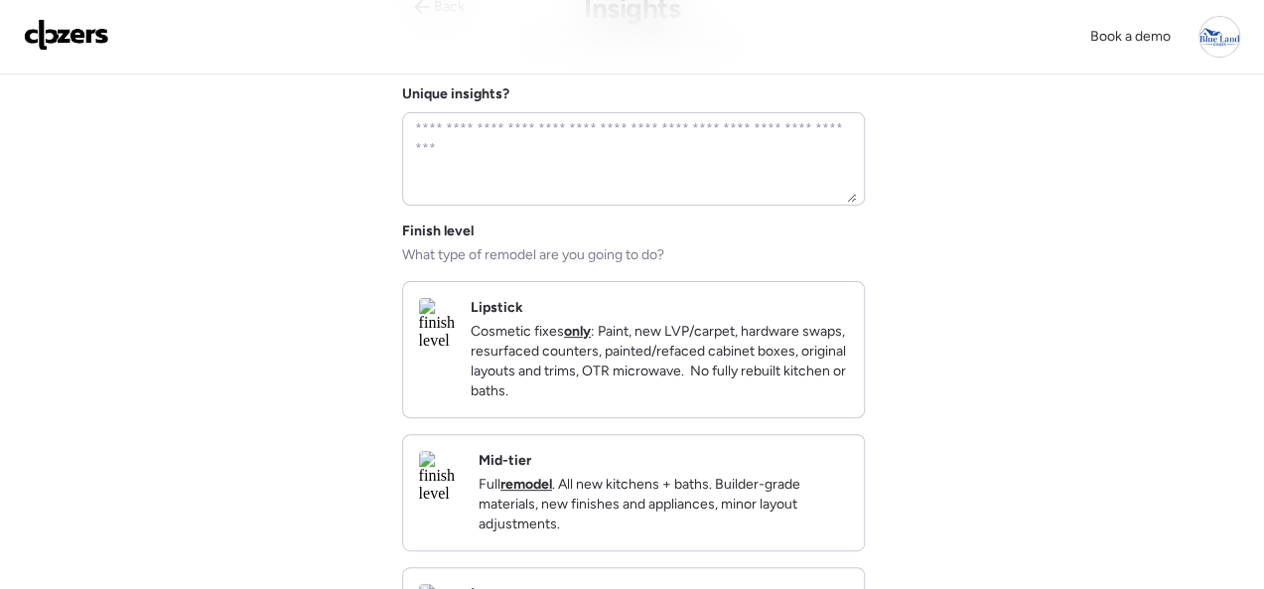
scroll to position [199, 0]
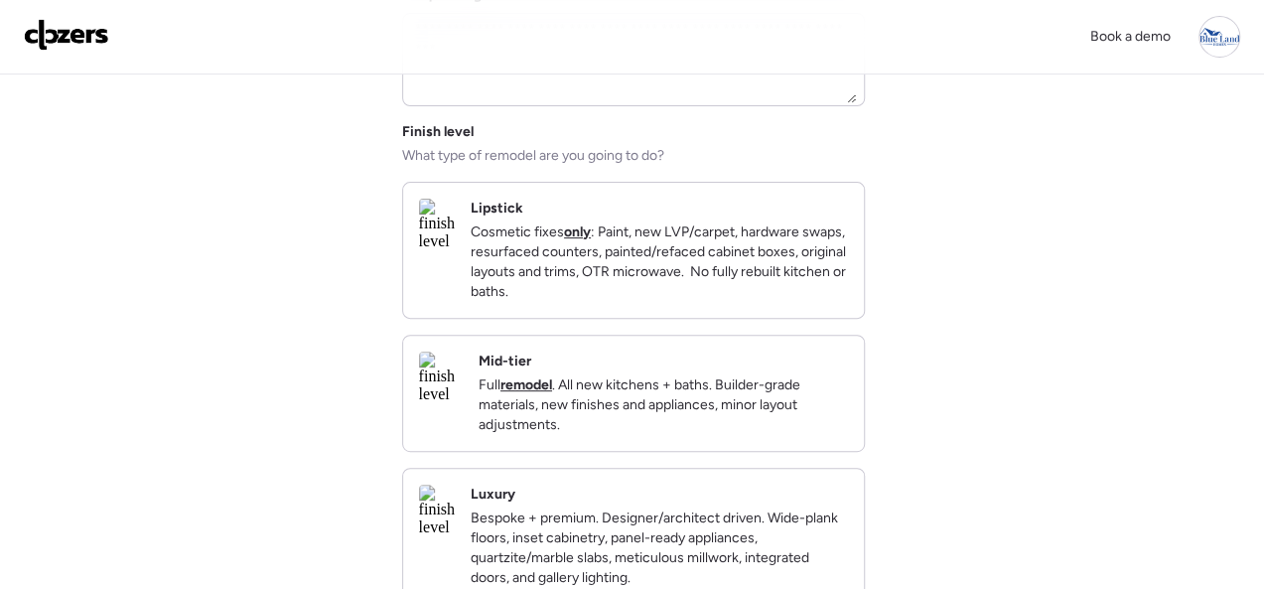
click at [802, 370] on div "Mid-tier Full remodel . All new kitchens + baths. Builder-grade materials, new …" at bounding box center [663, 392] width 369 height 83
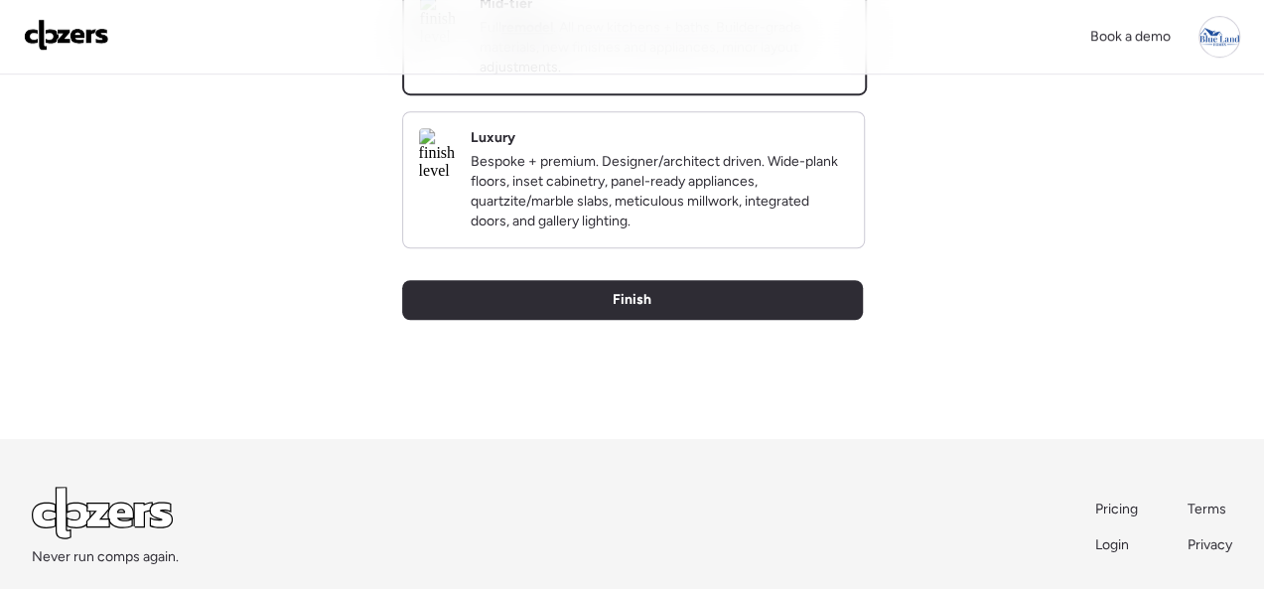
scroll to position [683, 0]
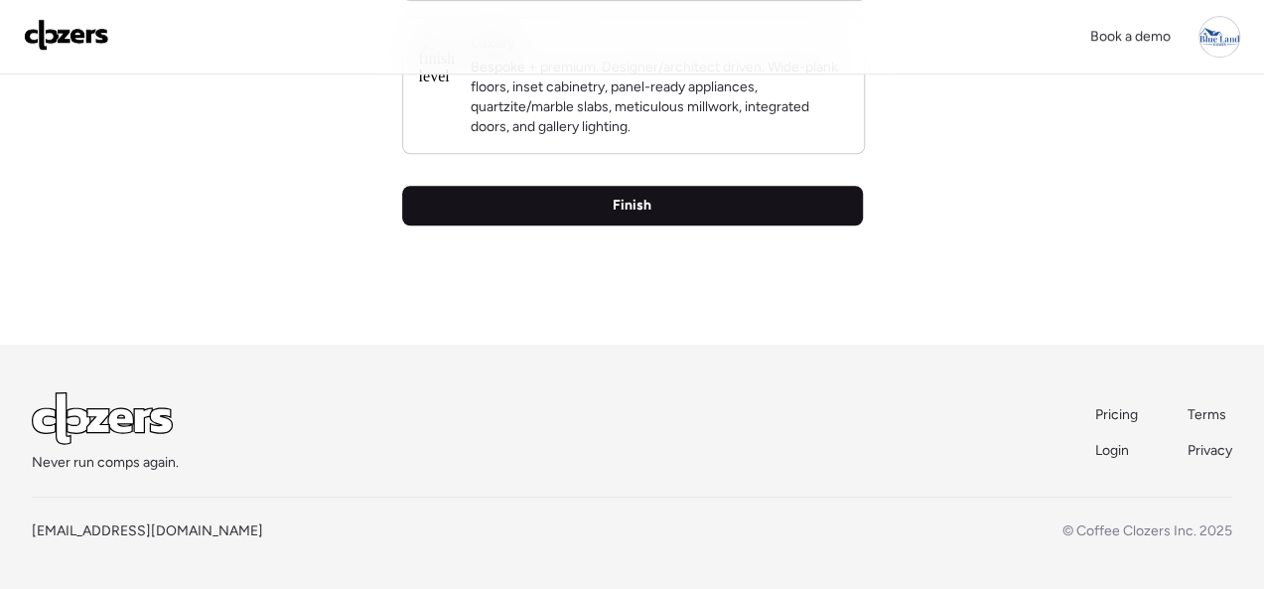
click at [633, 207] on span "Finish" at bounding box center [632, 206] width 39 height 20
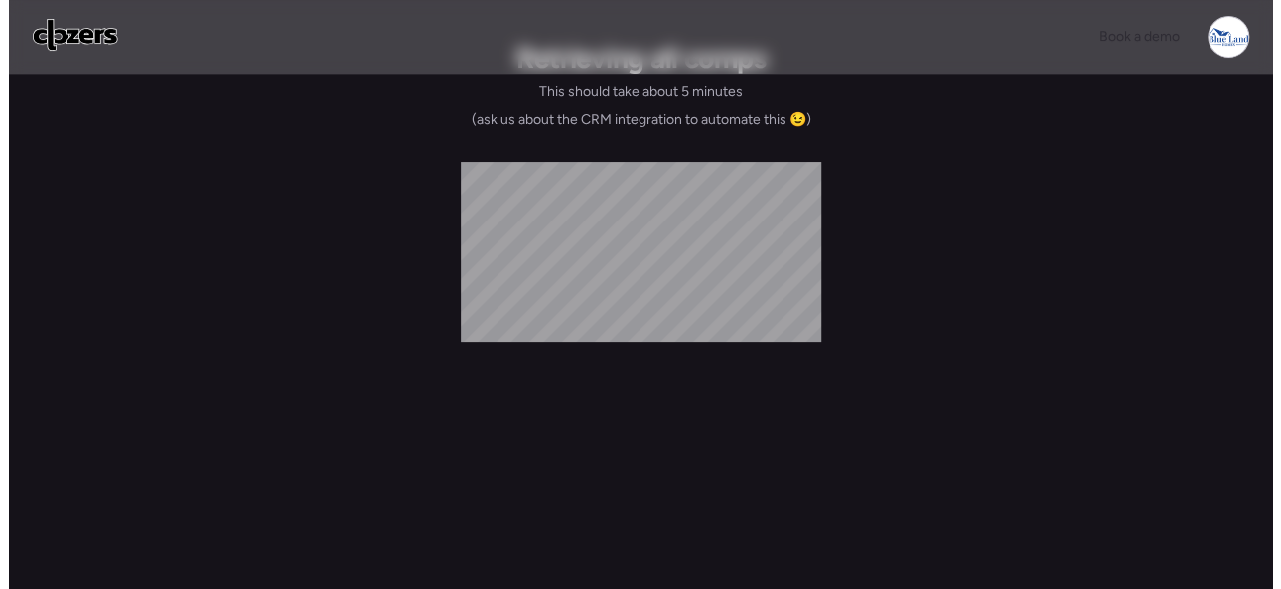
scroll to position [0, 0]
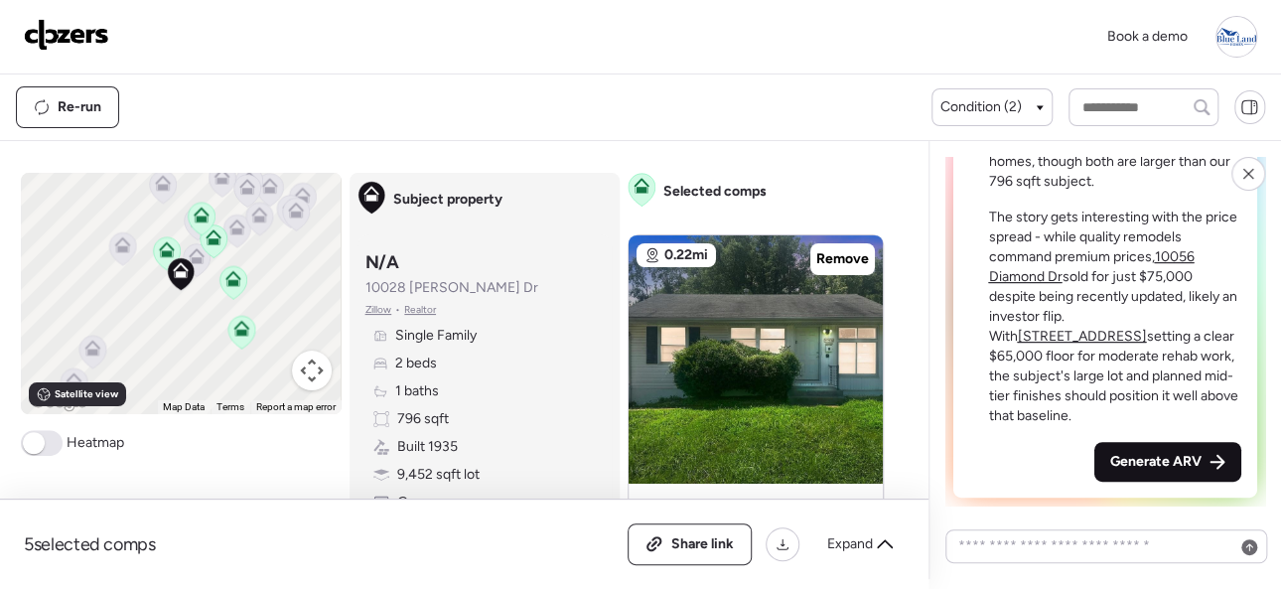
click at [1165, 460] on span "Generate ARV" at bounding box center [1155, 462] width 91 height 20
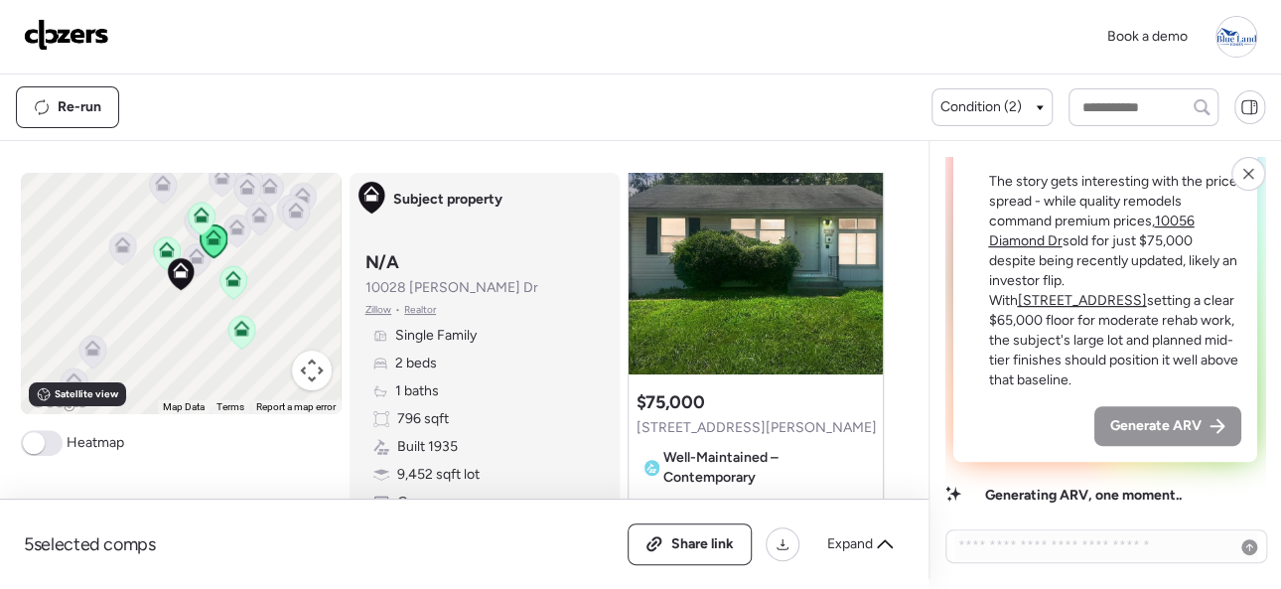
scroll to position [99, 0]
